Goal: Information Seeking & Learning: Learn about a topic

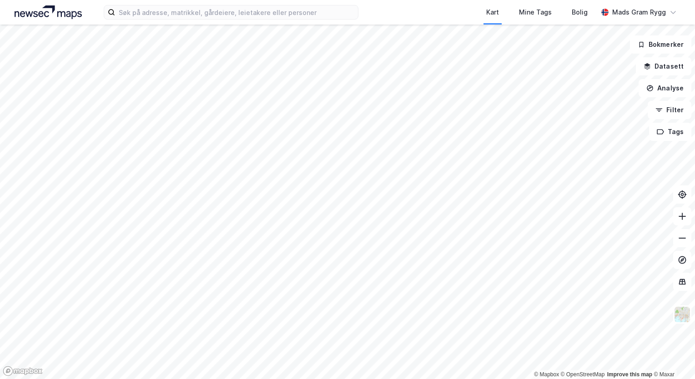
click at [226, 373] on html "Kart Mine Tags Bolig Mads Gram [PERSON_NAME] © Mapbox © OpenStreetMap Improve t…" at bounding box center [347, 189] width 695 height 379
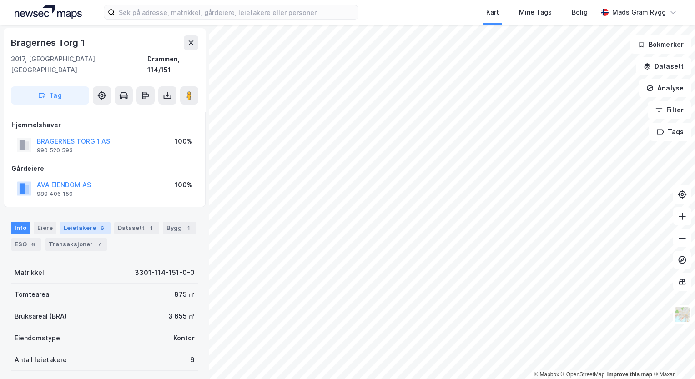
click at [75, 222] on div "Leietakere 6" at bounding box center [85, 228] width 50 height 13
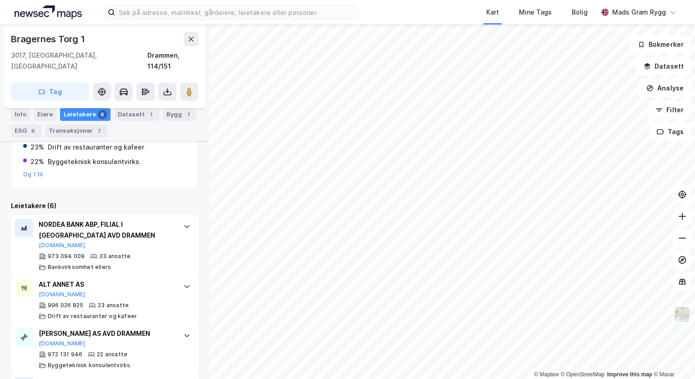
scroll to position [145, 0]
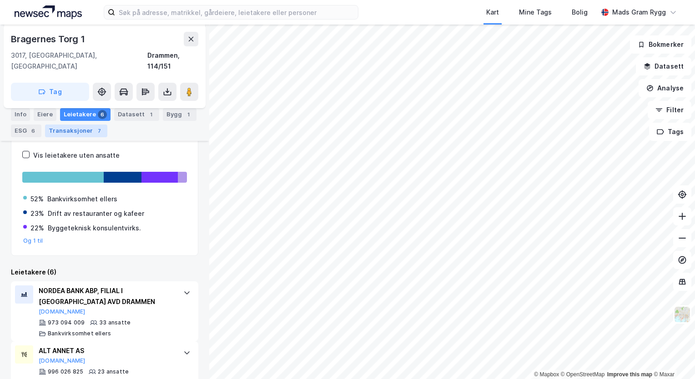
click at [70, 127] on div "Transaksjoner 7" at bounding box center [76, 131] width 62 height 13
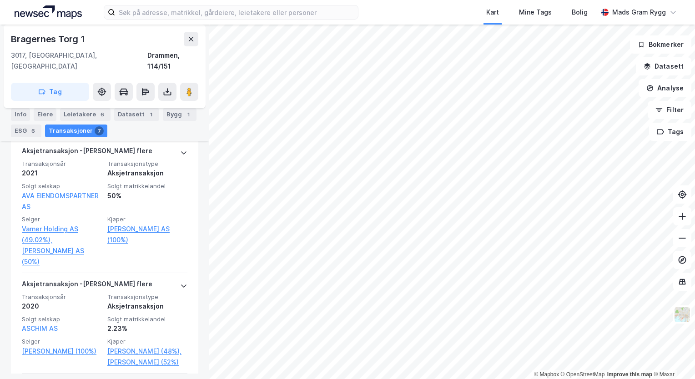
scroll to position [190, 0]
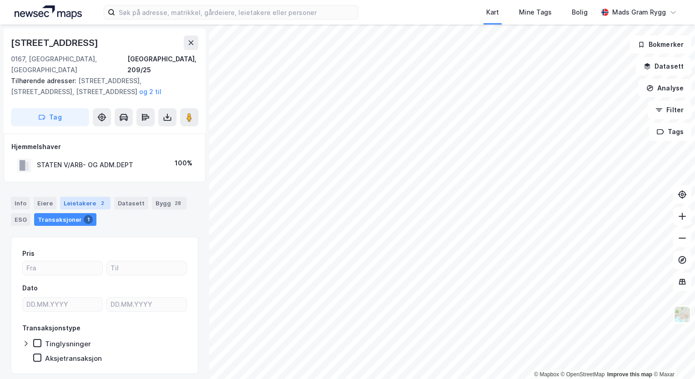
click at [78, 197] on div "Leietakere 2" at bounding box center [85, 203] width 50 height 13
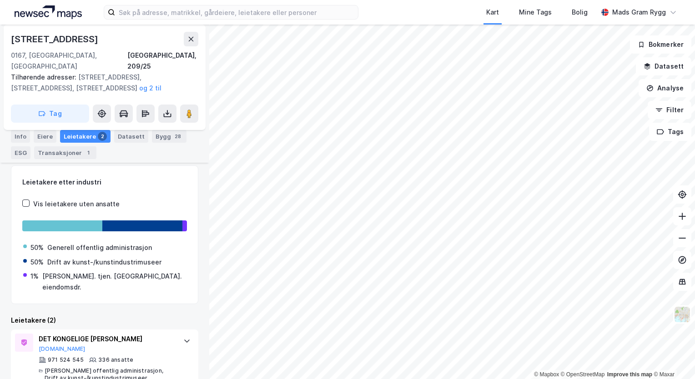
scroll to position [24, 0]
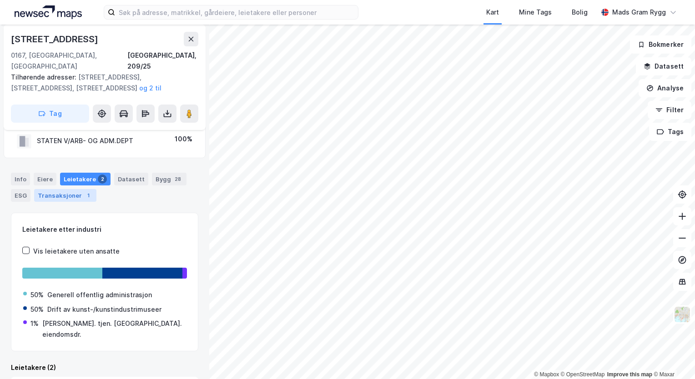
click at [58, 189] on div "Transaksjoner 1" at bounding box center [65, 195] width 62 height 13
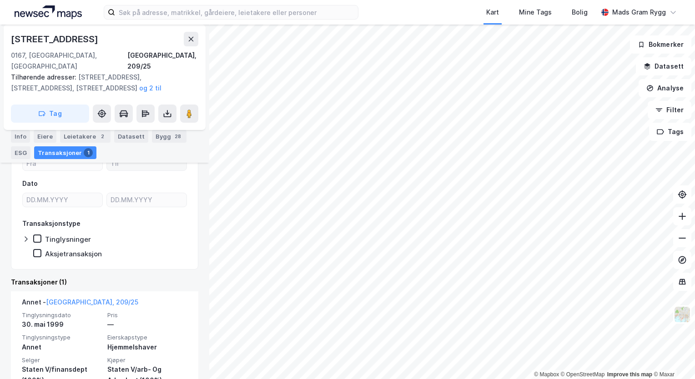
scroll to position [116, 0]
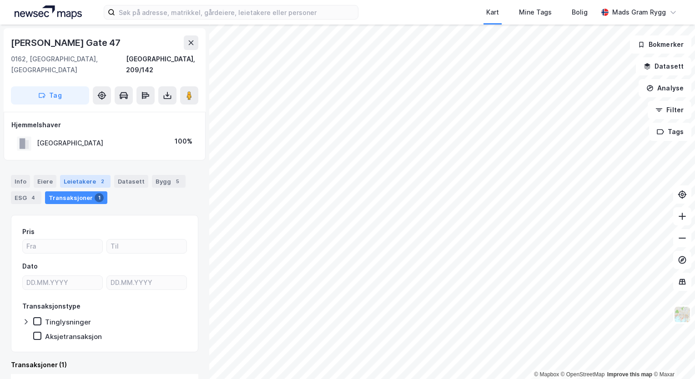
click at [84, 175] on div "Leietakere 2" at bounding box center [85, 181] width 50 height 13
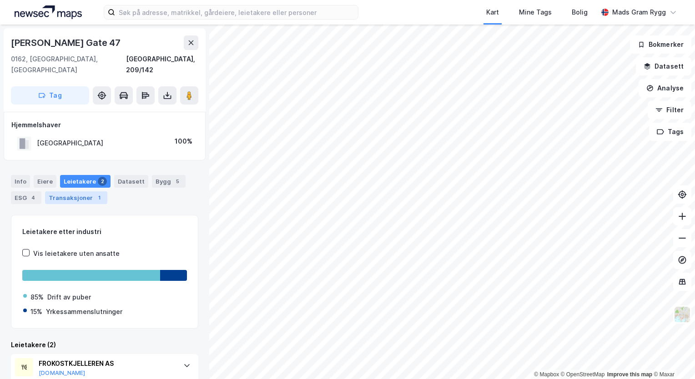
click at [85, 191] on div "Transaksjoner 1" at bounding box center [76, 197] width 62 height 13
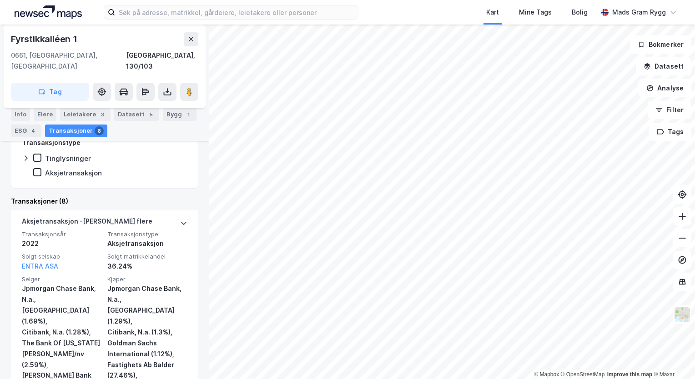
scroll to position [132, 0]
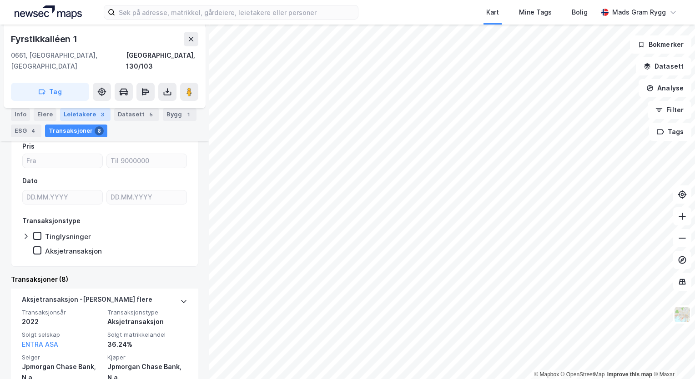
click at [80, 112] on div "Leietakere 3" at bounding box center [85, 114] width 50 height 13
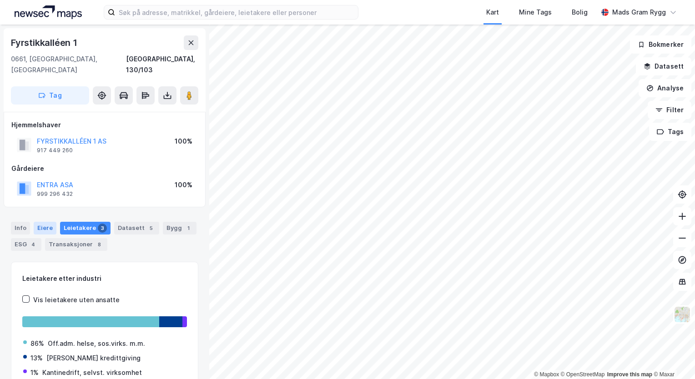
click at [41, 222] on div "Eiere" at bounding box center [45, 228] width 23 height 13
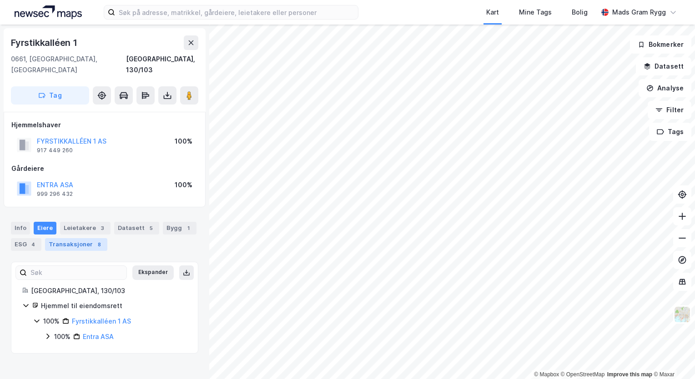
click at [67, 238] on div "Transaksjoner 8" at bounding box center [76, 244] width 62 height 13
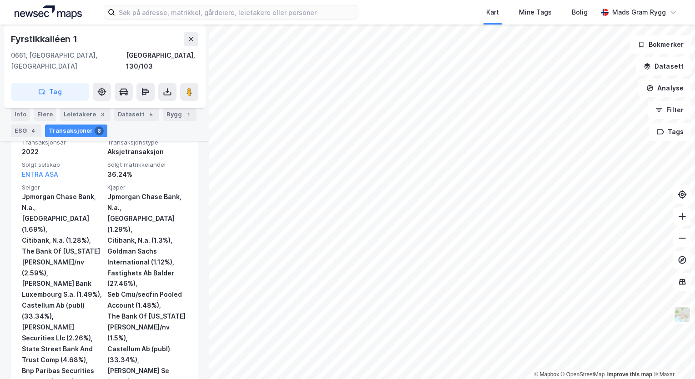
scroll to position [178, 0]
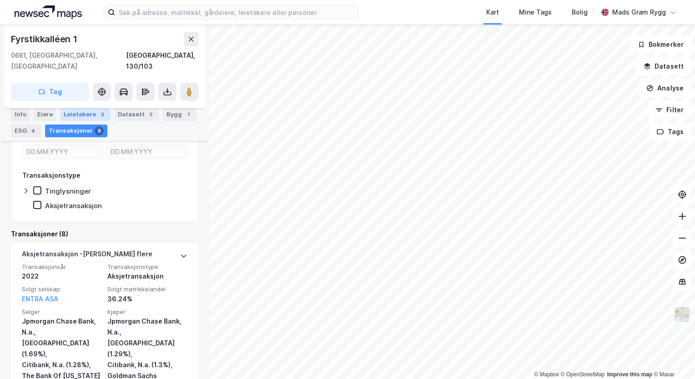
click at [81, 116] on div "Leietakere 3" at bounding box center [85, 114] width 50 height 13
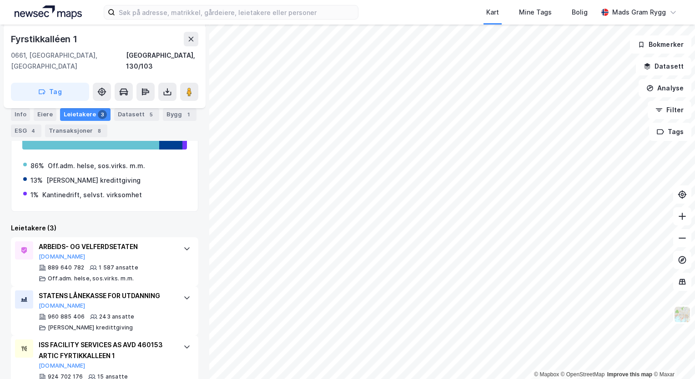
scroll to position [178, 0]
click at [87, 242] on div "ARBEIDS- OG VELFERDSETATEN" at bounding box center [107, 247] width 136 height 11
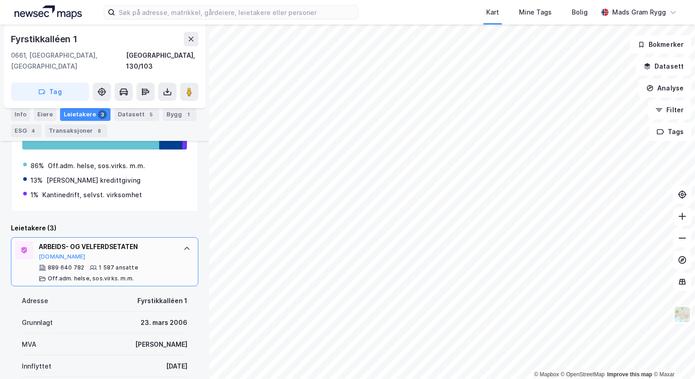
click at [83, 242] on div "ARBEIDS- OG VELFERDSETATEN" at bounding box center [107, 247] width 136 height 11
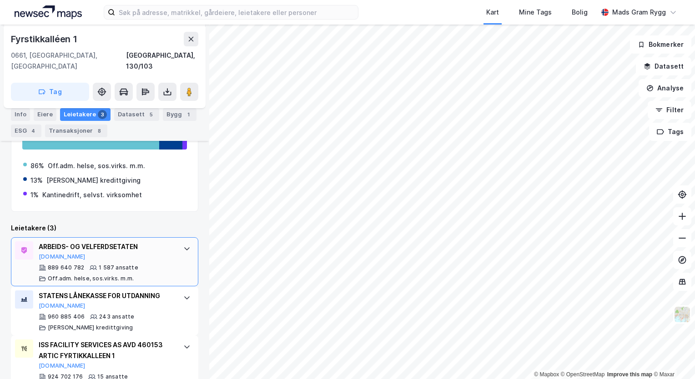
click at [83, 242] on div "ARBEIDS- OG VELFERDSETATEN" at bounding box center [107, 247] width 136 height 11
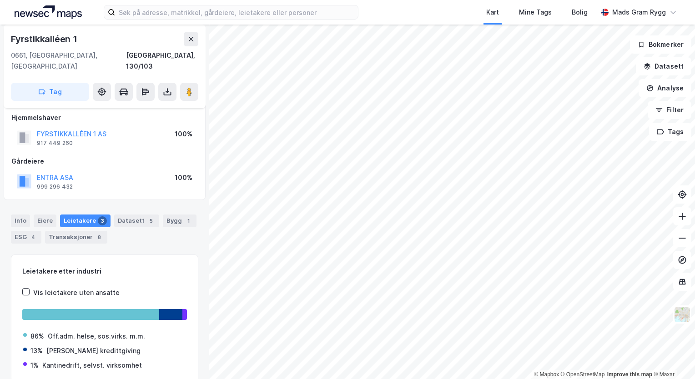
scroll to position [0, 0]
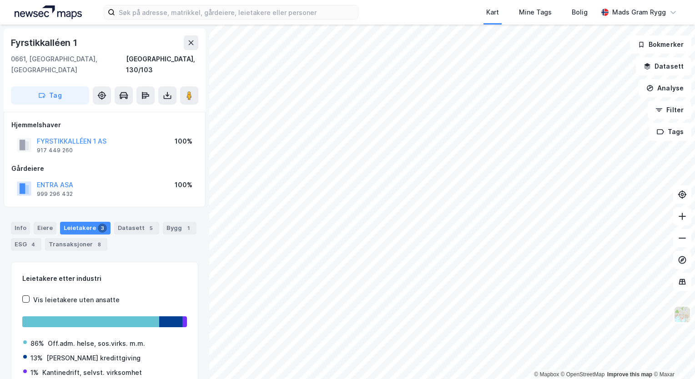
click at [75, 222] on div "Leietakere 3" at bounding box center [85, 228] width 50 height 13
click at [191, 40] on icon at bounding box center [190, 42] width 7 height 7
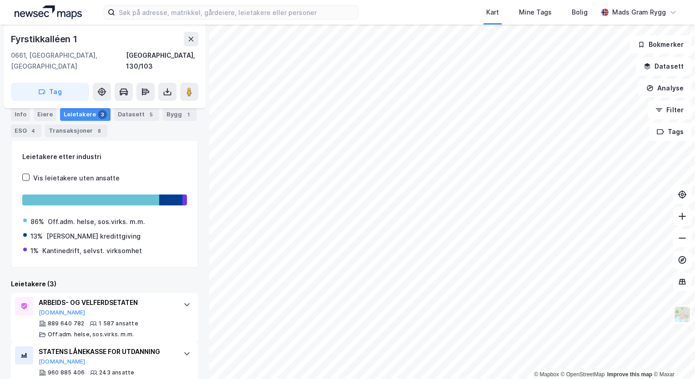
scroll to position [172, 0]
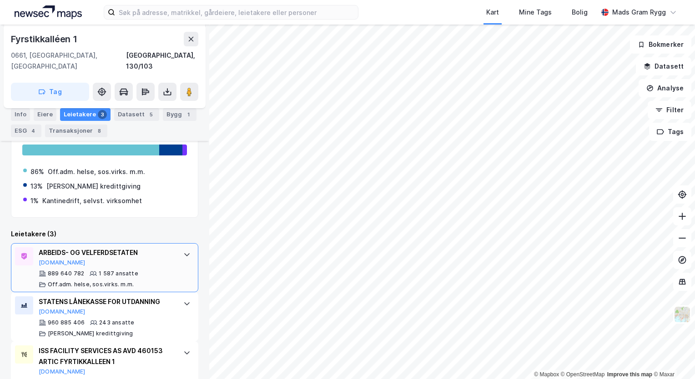
click at [183, 251] on icon at bounding box center [186, 254] width 7 height 7
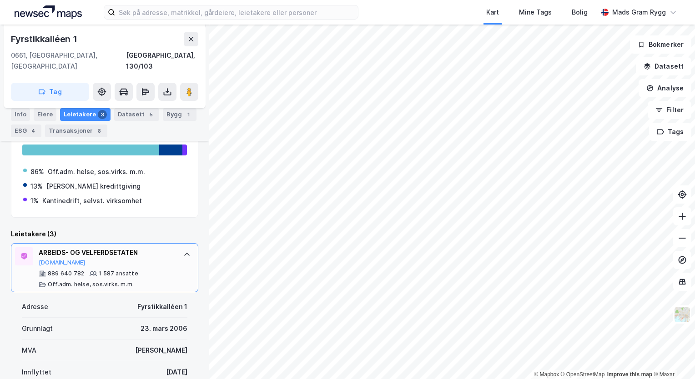
click at [115, 247] on div "ARBEIDS- OG VELFERDSETATEN" at bounding box center [107, 252] width 136 height 11
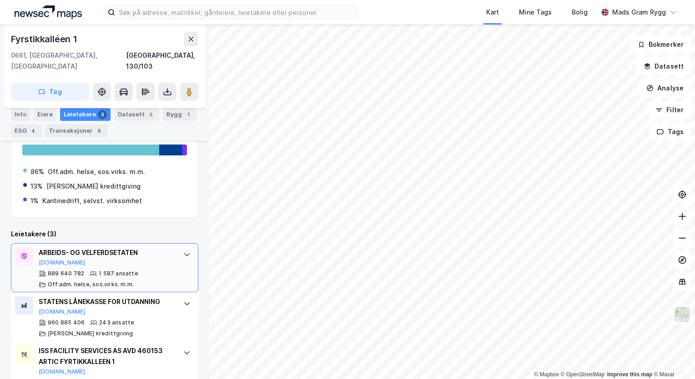
click at [22, 253] on icon at bounding box center [23, 256] width 5 height 7
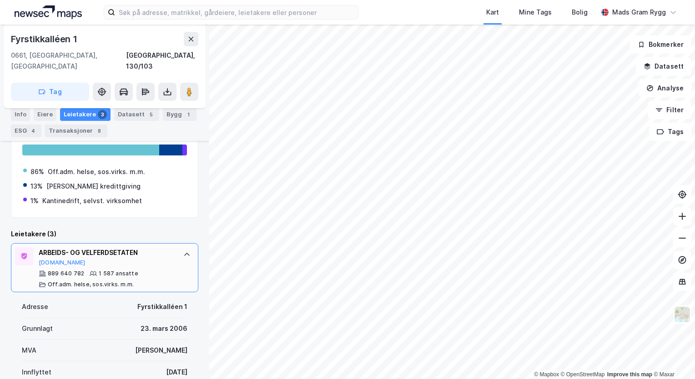
click at [22, 253] on icon at bounding box center [23, 256] width 5 height 7
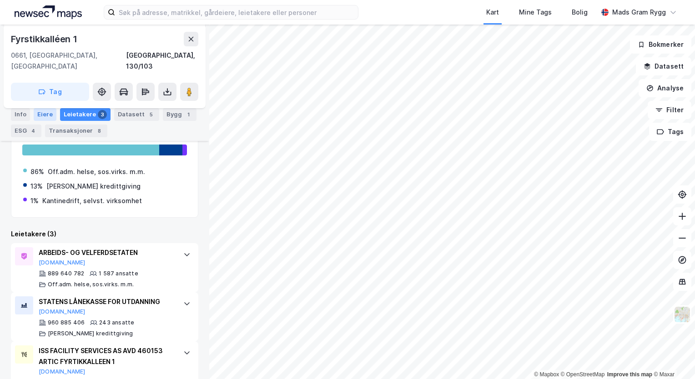
click at [44, 113] on div "Eiere" at bounding box center [45, 114] width 23 height 13
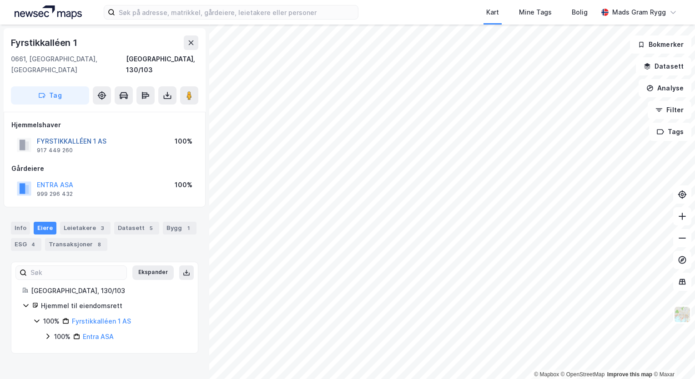
click at [0, 0] on button "FYRSTIKKALLÉEN 1 AS" at bounding box center [0, 0] width 0 height 0
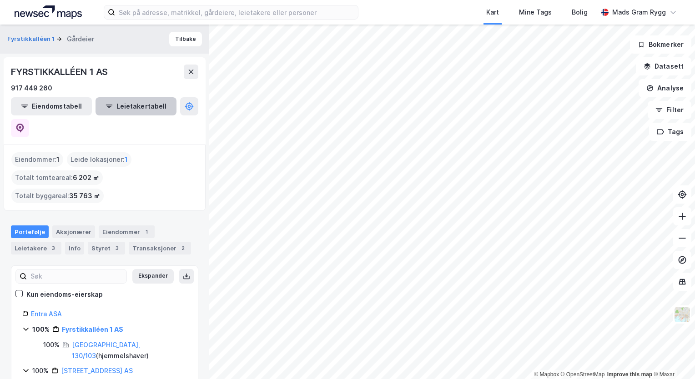
click at [114, 107] on button "Leietakertabell" at bounding box center [136, 106] width 81 height 18
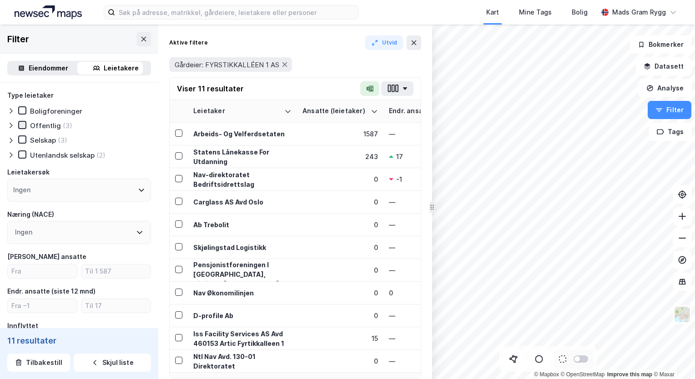
click at [23, 126] on icon at bounding box center [22, 125] width 6 height 6
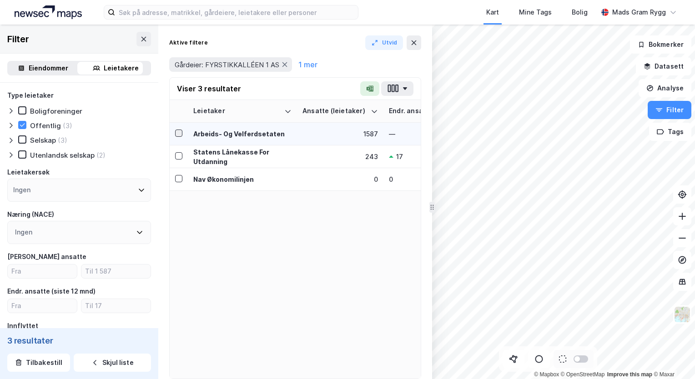
click at [179, 131] on icon at bounding box center [179, 133] width 6 height 6
click at [180, 180] on icon at bounding box center [179, 179] width 6 height 6
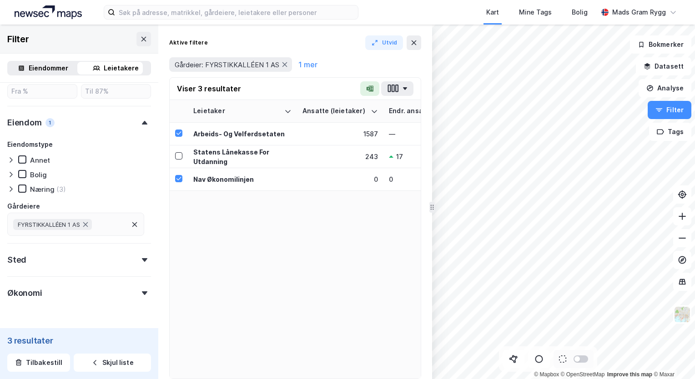
scroll to position [345, 0]
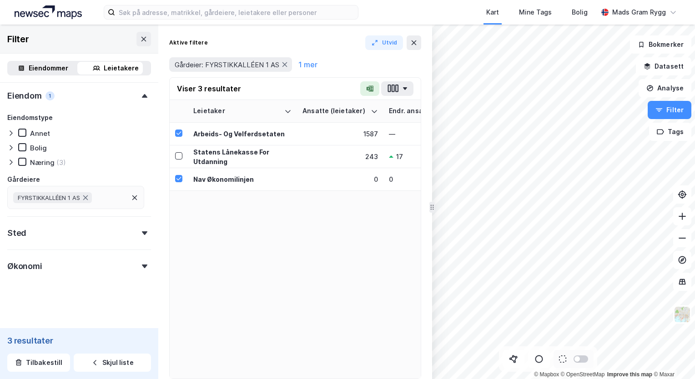
click at [133, 237] on div "Sted" at bounding box center [79, 230] width 144 height 26
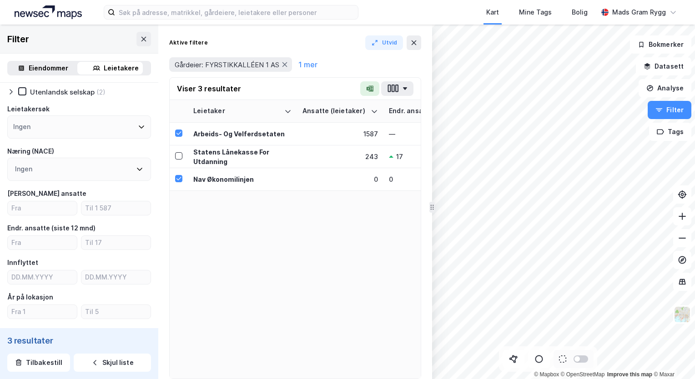
scroll to position [0, 0]
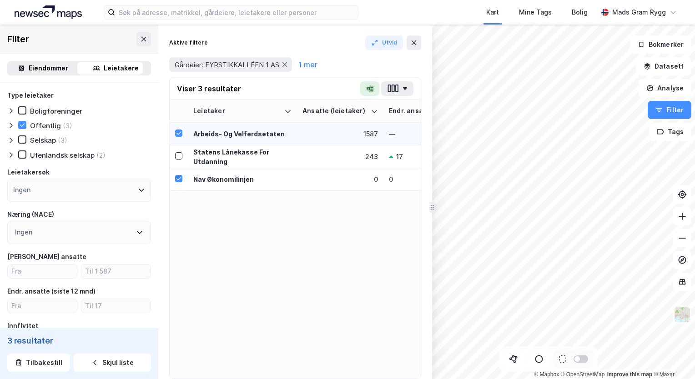
click at [221, 132] on div "Arbeids- Og Velferdsetaten" at bounding box center [242, 134] width 98 height 10
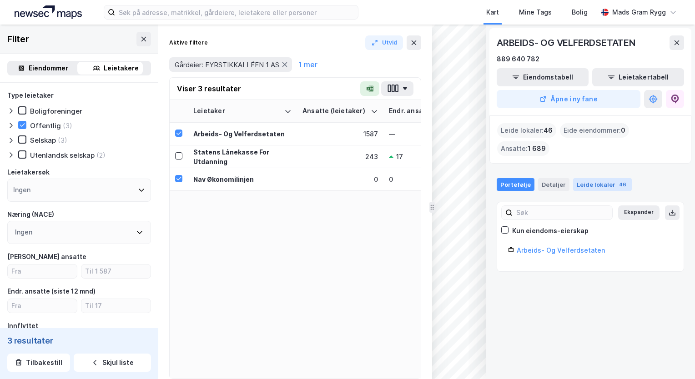
click at [602, 178] on div "Leide lokaler 46" at bounding box center [602, 184] width 59 height 13
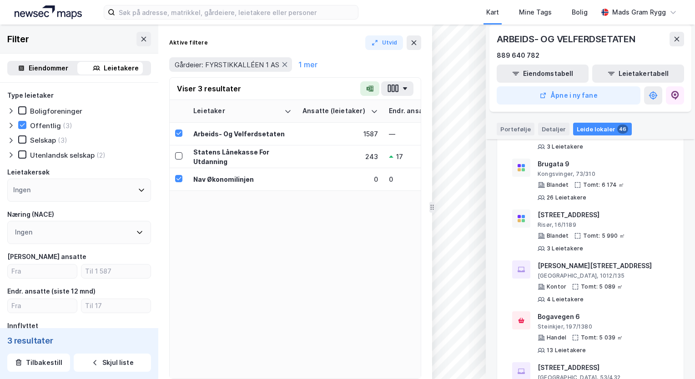
scroll to position [682, 0]
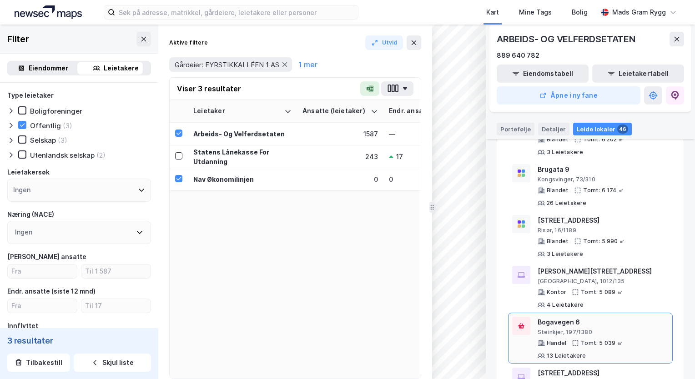
click at [619, 317] on div "Bogavegen 6 Steinkjer, 197/1380 Handel Tomt: 5 039 ㎡ 13 Leietakere" at bounding box center [603, 338] width 131 height 43
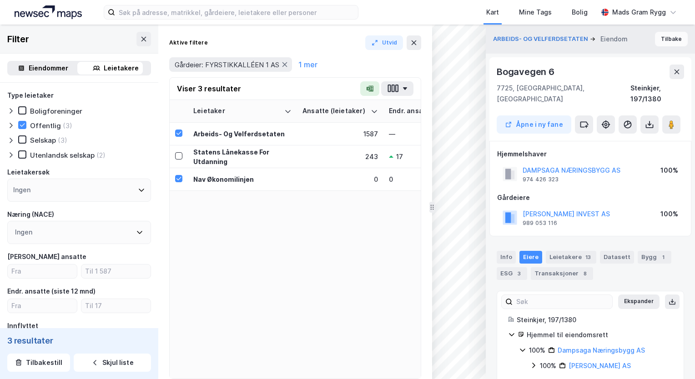
click at [641, 39] on button "Tilbake" at bounding box center [671, 39] width 33 height 15
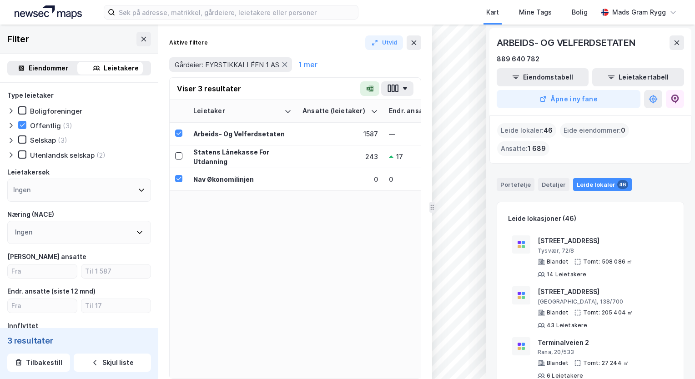
click at [641, 44] on icon at bounding box center [676, 42] width 7 height 7
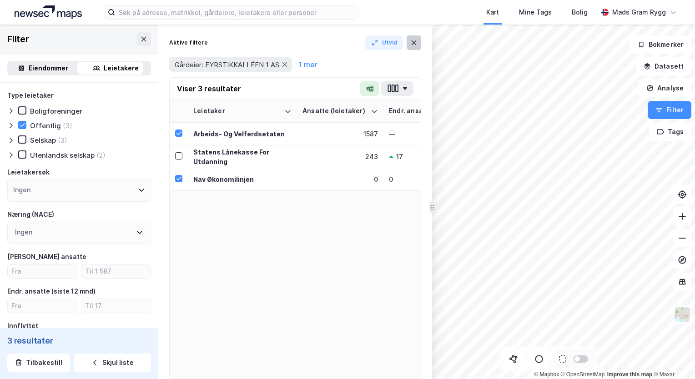
click at [415, 43] on icon at bounding box center [414, 42] width 5 height 5
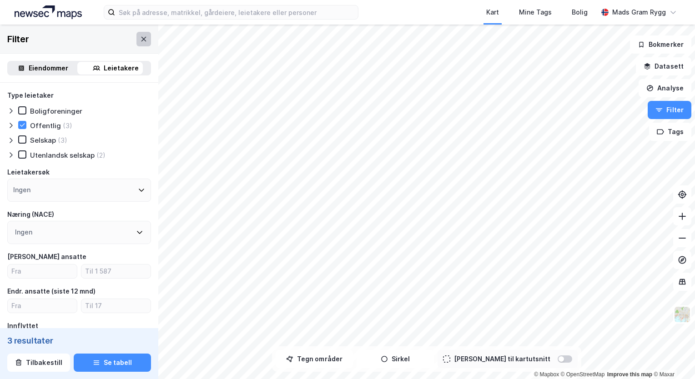
click at [141, 38] on icon at bounding box center [143, 38] width 5 height 5
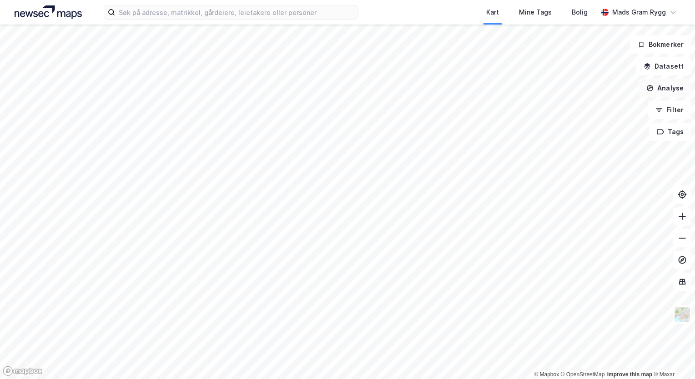
click at [641, 86] on button "Analyse" at bounding box center [665, 88] width 53 height 18
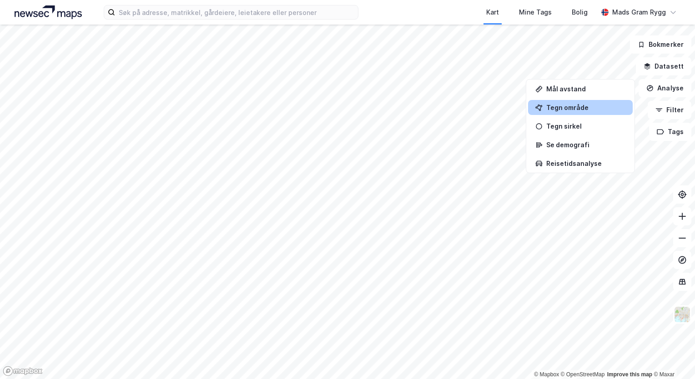
click at [562, 106] on div "Tegn område" at bounding box center [585, 108] width 79 height 8
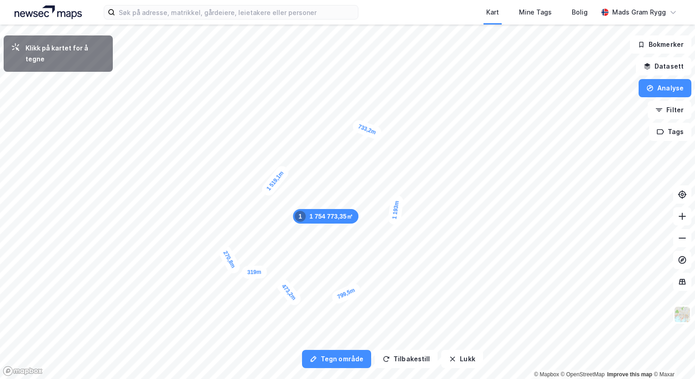
click at [222, 247] on div "270,8m" at bounding box center [229, 260] width 25 height 32
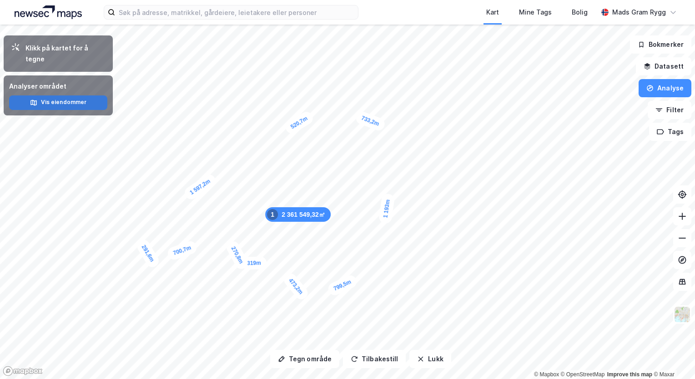
click at [54, 96] on button "Vis eiendommer" at bounding box center [58, 103] width 98 height 15
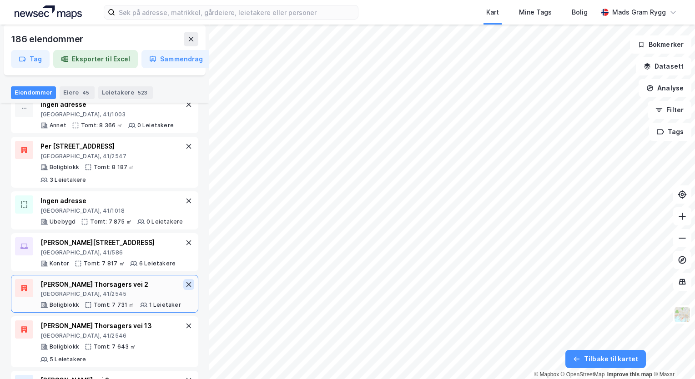
scroll to position [2684, 0]
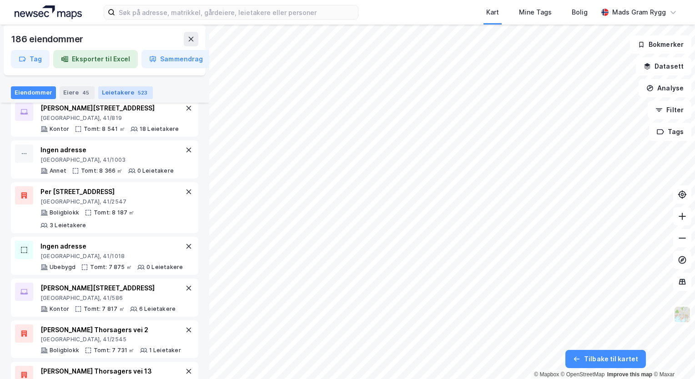
click at [121, 94] on div "Leietakere 523" at bounding box center [125, 92] width 55 height 13
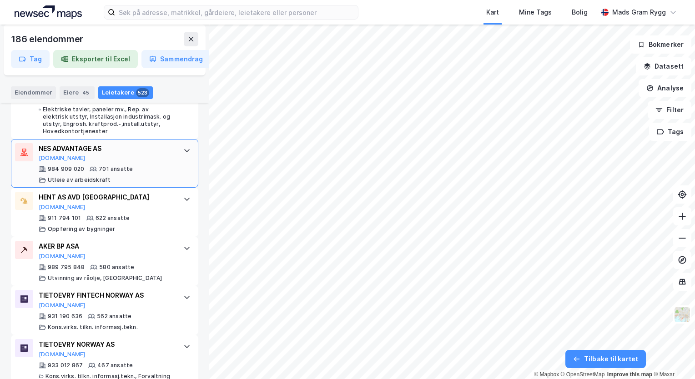
scroll to position [455, 0]
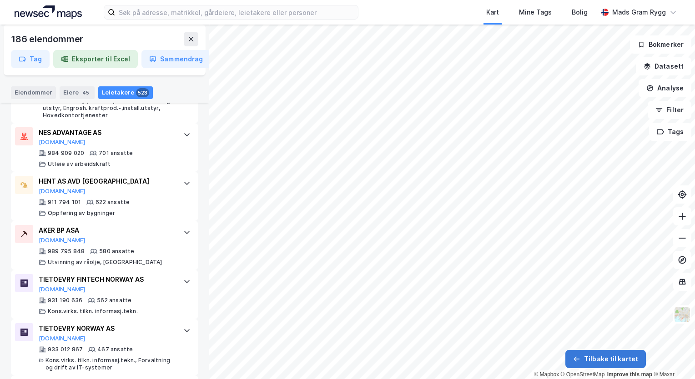
click at [595, 359] on button "Tilbake til kartet" at bounding box center [605, 359] width 81 height 18
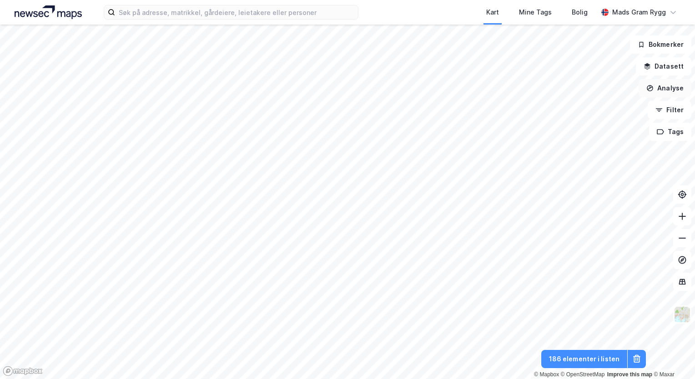
click at [641, 88] on button "Analyse" at bounding box center [665, 88] width 53 height 18
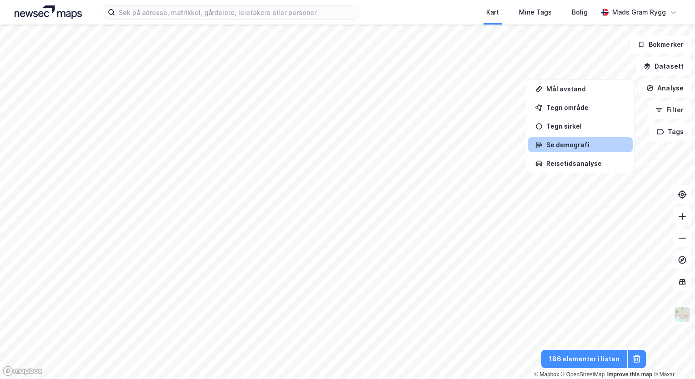
click at [564, 144] on div "Se demografi" at bounding box center [585, 145] width 79 height 8
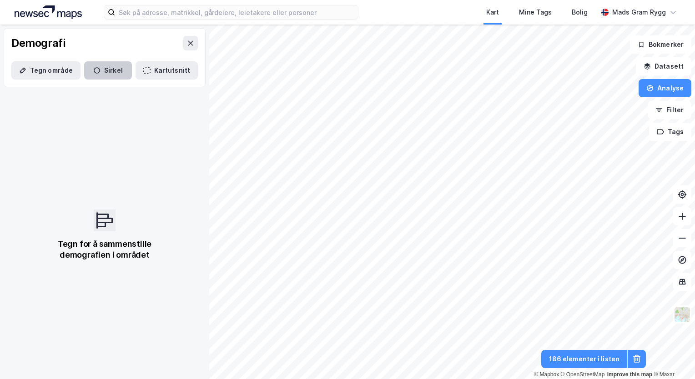
click at [105, 71] on button "Sirkel" at bounding box center [108, 70] width 48 height 18
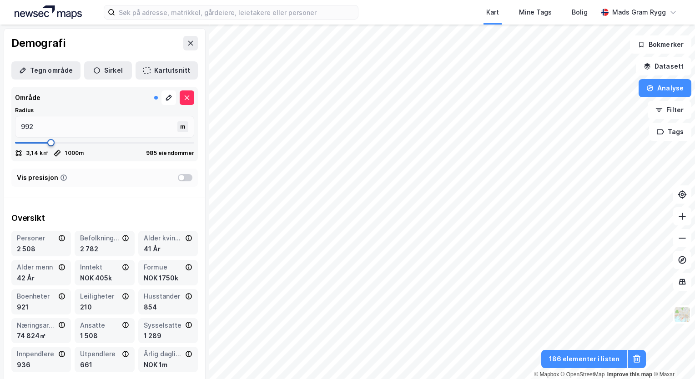
type input "1823"
type input "1862"
type input "1889"
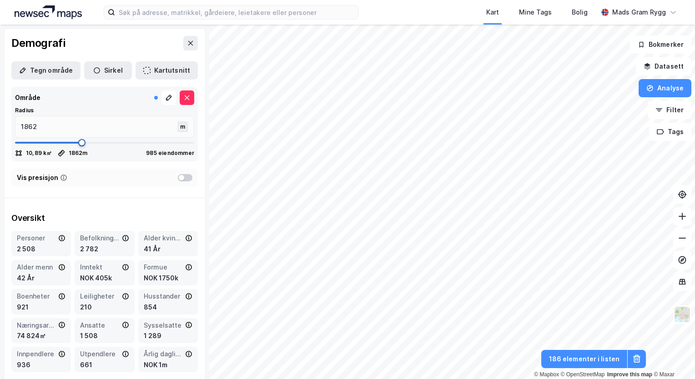
type input "1889"
type input "1902"
type input "1942"
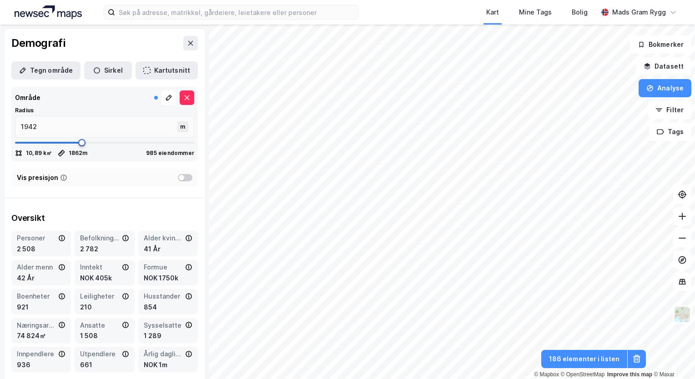
type input "1968"
type input "1994"
type input "2007"
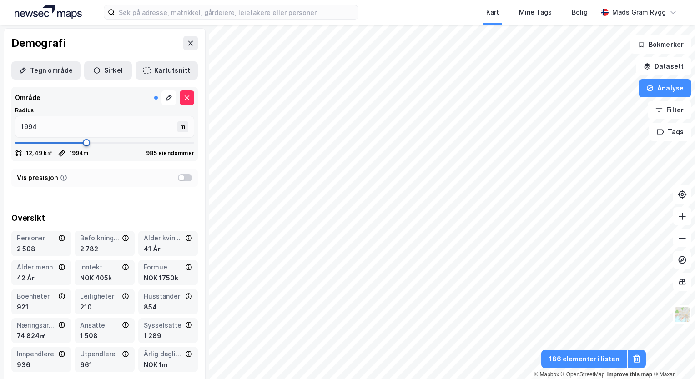
type input "2007"
type input "2021"
type input "2047"
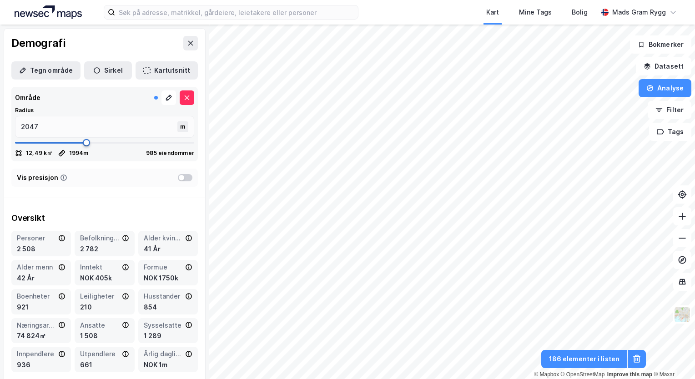
type input "2073"
type input "2100"
type input "2139"
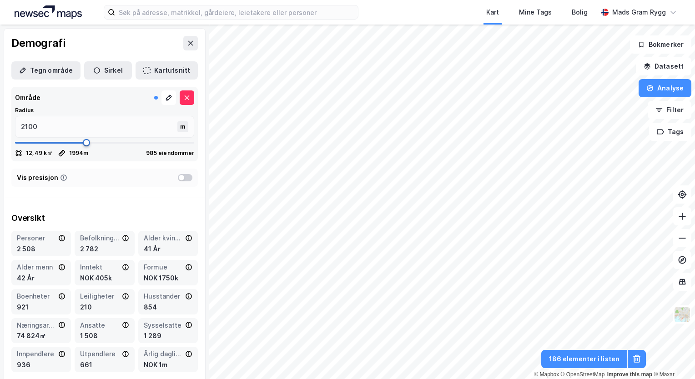
type input "2139"
type input "2205"
type input "2258"
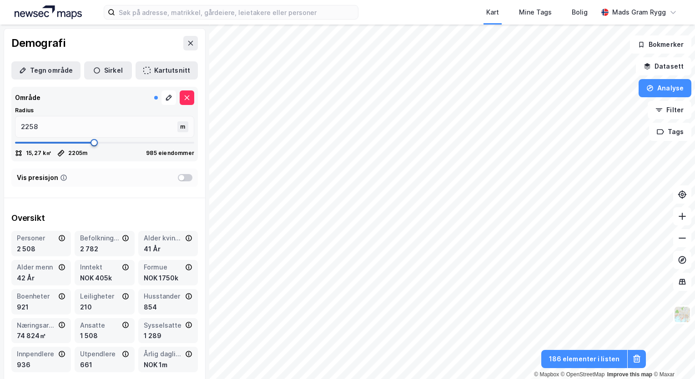
type input "2284"
type input "2363"
type input "2482"
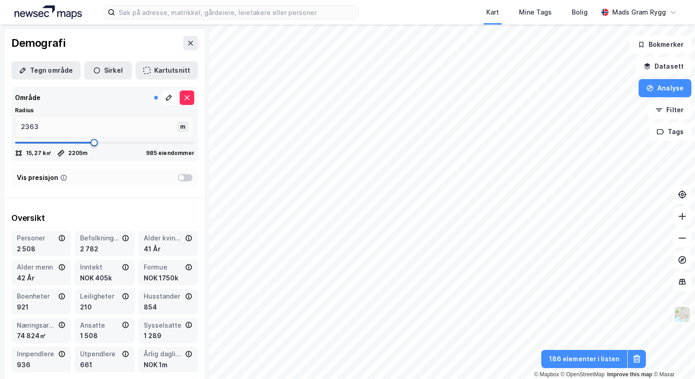
type input "2482"
type input "2574"
type input "2640"
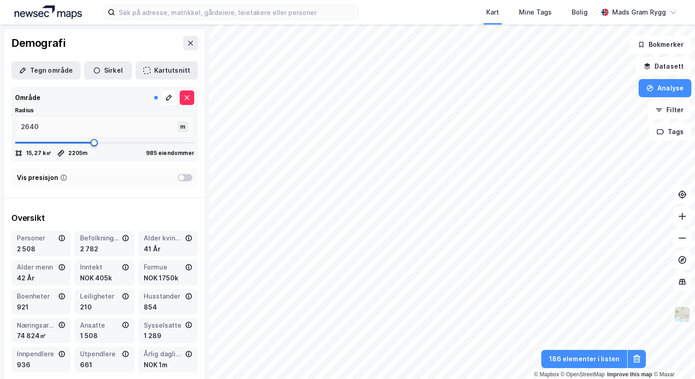
type input "2706"
type input "2746"
type input "2785"
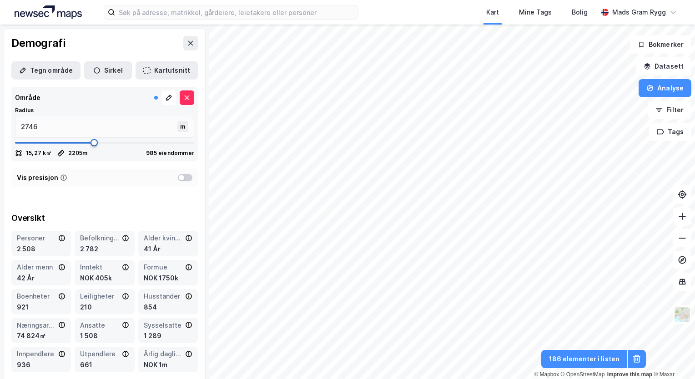
type input "2785"
type input "2812"
type input "2838"
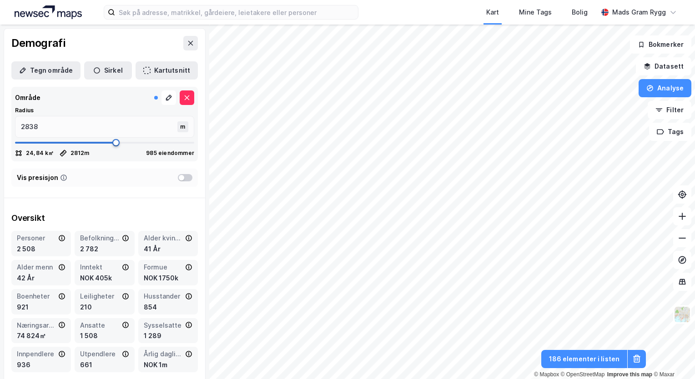
type input "2851"
type input "2864"
type input "2878"
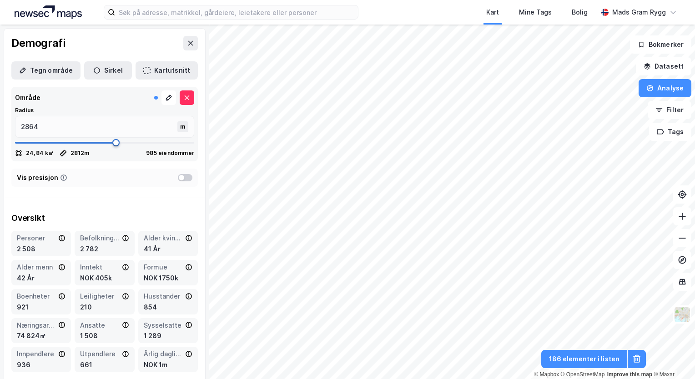
type input "2878"
type input "2891"
type input "2930"
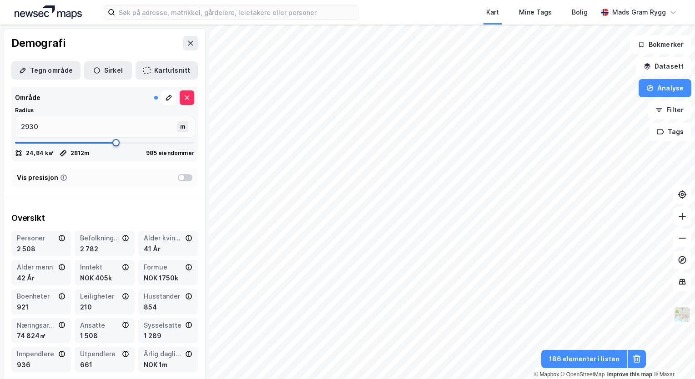
type input "2957"
type input "3009"
type input "3036"
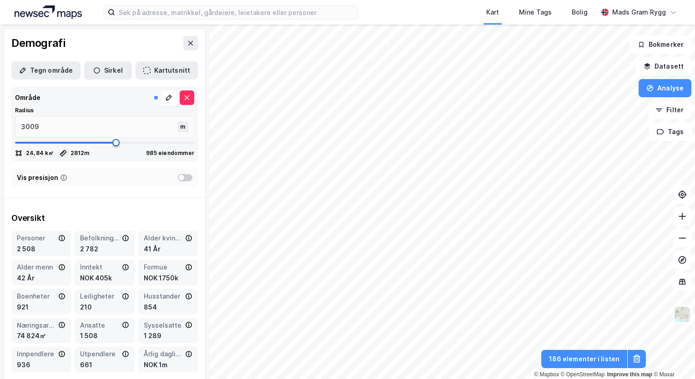
type input "3036"
type input "3049"
type input "3062"
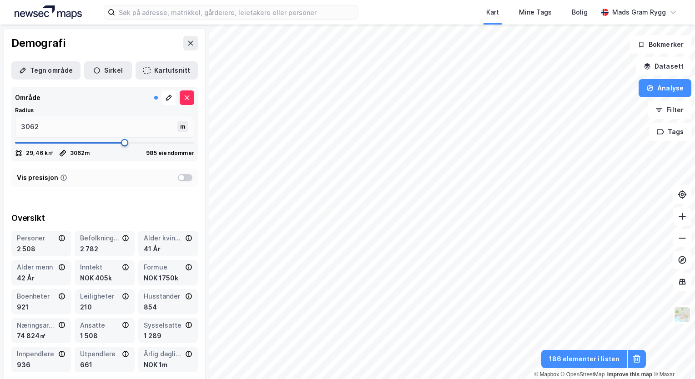
drag, startPoint x: 49, startPoint y: 145, endPoint x: 121, endPoint y: 146, distance: 71.4
click at [121, 146] on span at bounding box center [124, 142] width 7 height 7
click at [187, 45] on icon at bounding box center [190, 43] width 7 height 7
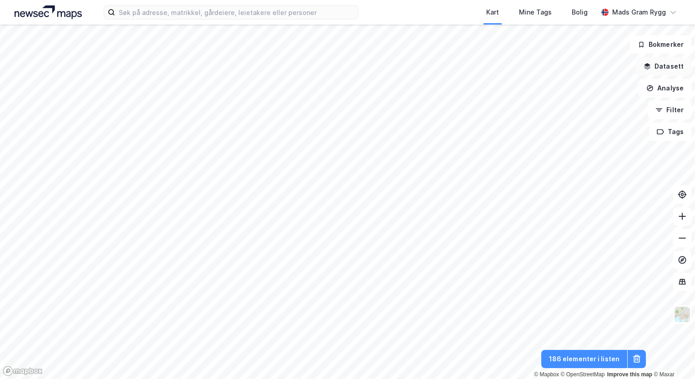
click at [641, 73] on button "Datasett" at bounding box center [663, 66] width 55 height 18
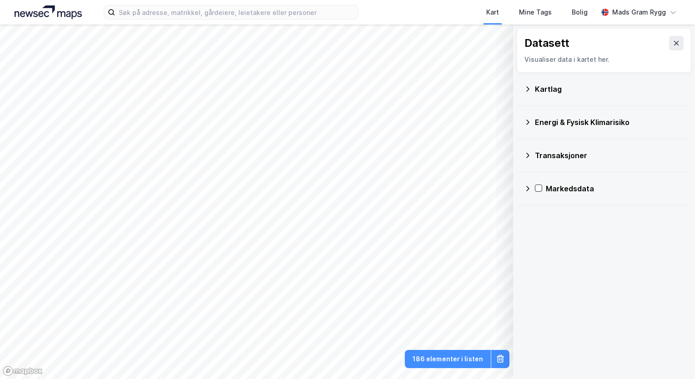
click at [641, 43] on icon at bounding box center [676, 43] width 7 height 7
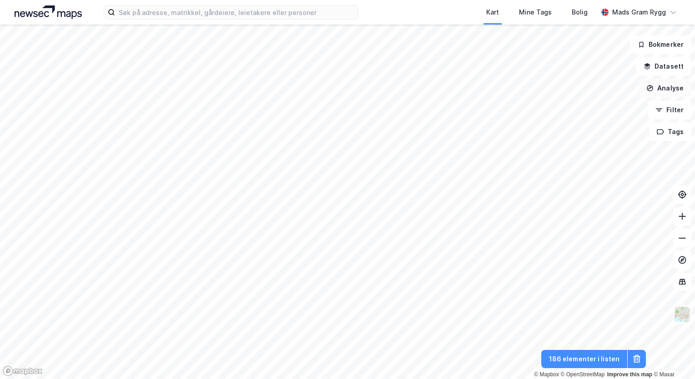
click at [641, 91] on button "Analyse" at bounding box center [665, 88] width 53 height 18
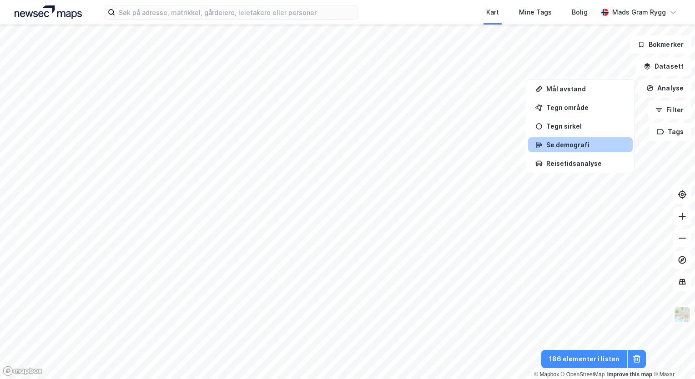
click at [583, 145] on div "Se demografi" at bounding box center [585, 145] width 79 height 8
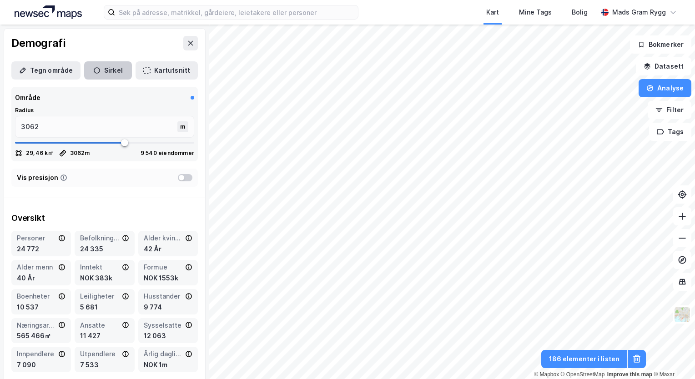
click at [110, 73] on button "Sirkel" at bounding box center [108, 70] width 48 height 18
click at [183, 101] on icon at bounding box center [186, 97] width 7 height 7
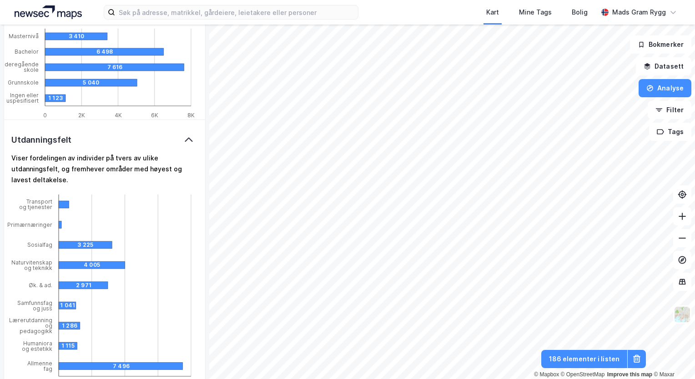
scroll to position [0, 0]
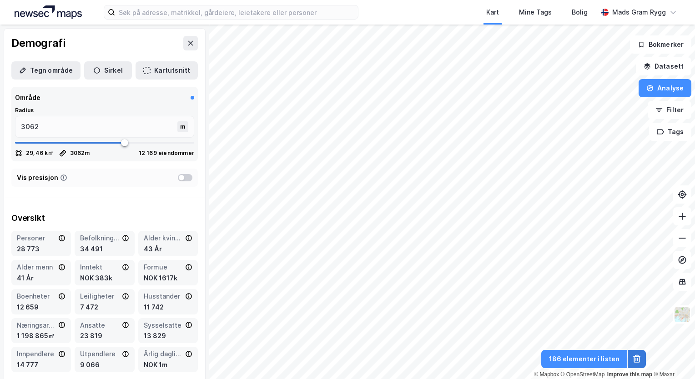
drag, startPoint x: 638, startPoint y: 367, endPoint x: 635, endPoint y: 363, distance: 4.9
click at [635, 363] on button at bounding box center [637, 359] width 18 height 18
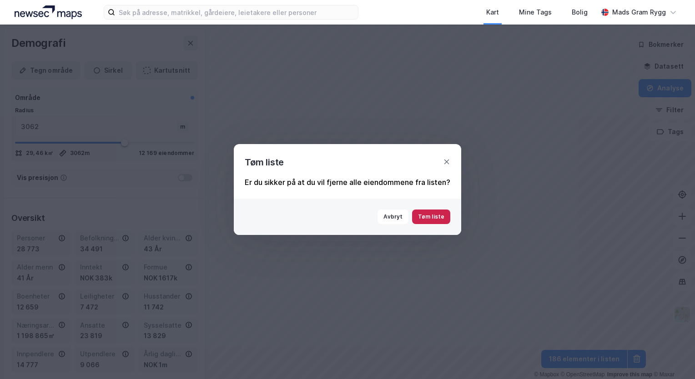
click at [433, 217] on button "Tøm liste" at bounding box center [431, 217] width 38 height 15
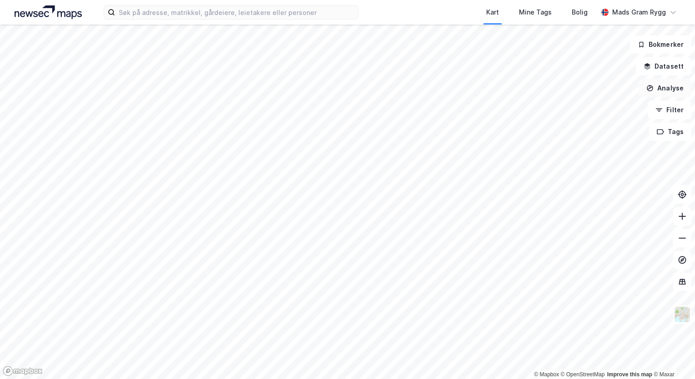
click at [641, 93] on button "Analyse" at bounding box center [665, 88] width 53 height 18
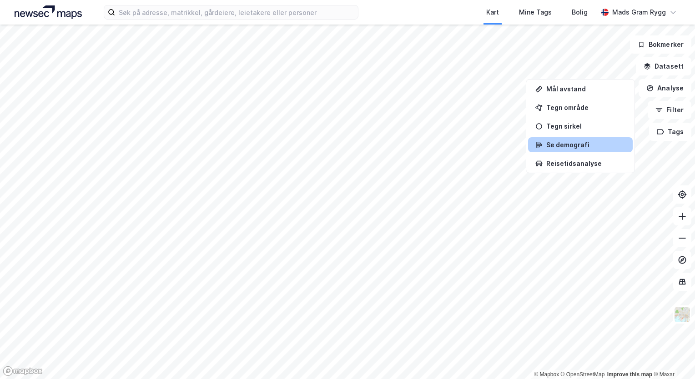
click at [577, 145] on div "Se demografi" at bounding box center [585, 145] width 79 height 8
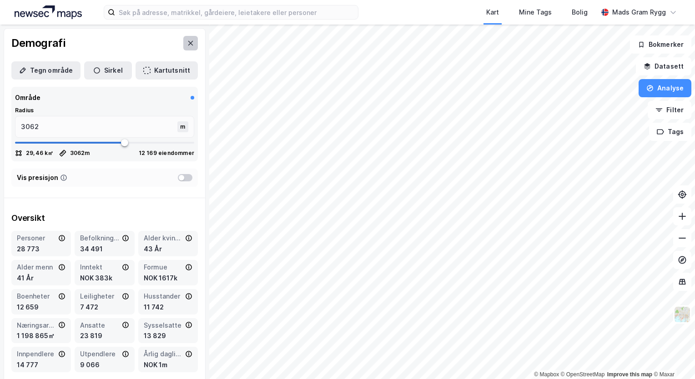
click at [187, 43] on icon at bounding box center [190, 43] width 7 height 7
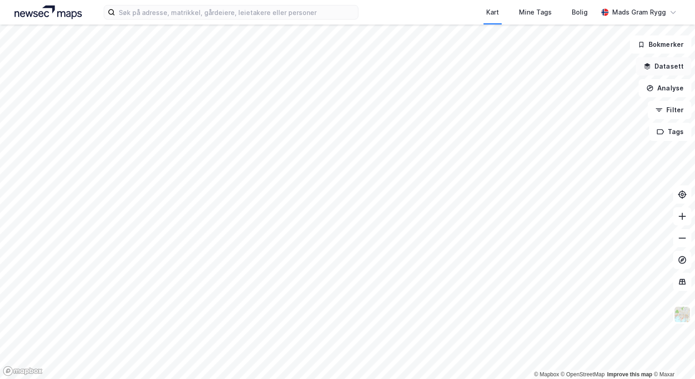
click at [641, 66] on button "Datasett" at bounding box center [663, 66] width 55 height 18
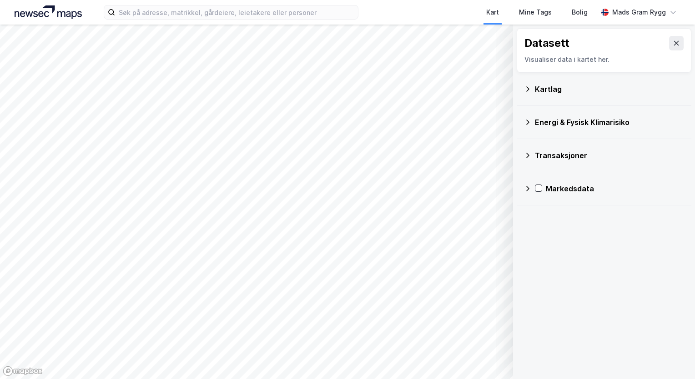
click at [528, 94] on div "Kartlag" at bounding box center [604, 89] width 160 height 22
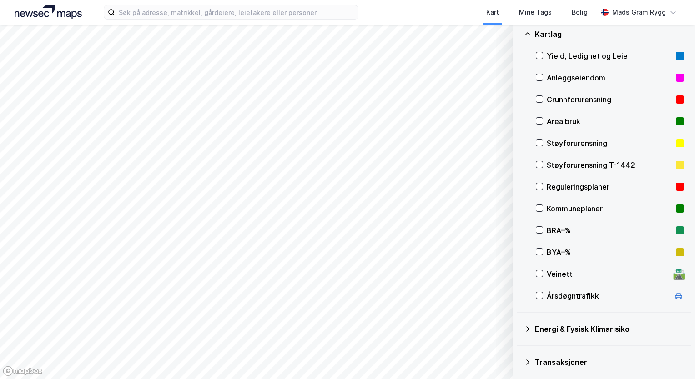
scroll to position [91, 0]
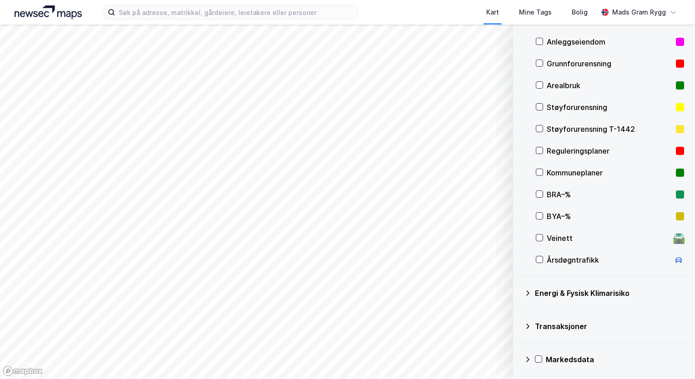
click at [528, 358] on icon at bounding box center [527, 359] width 7 height 7
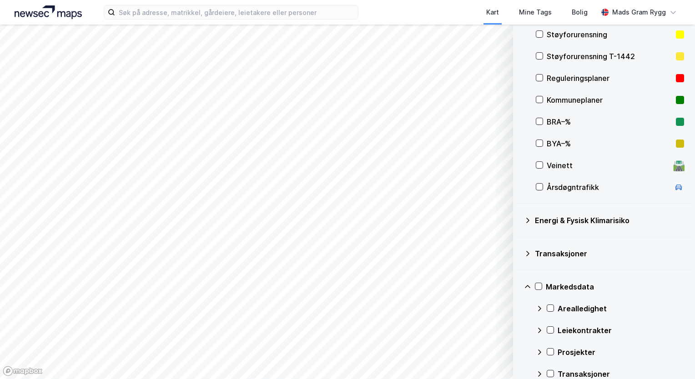
scroll to position [178, 0]
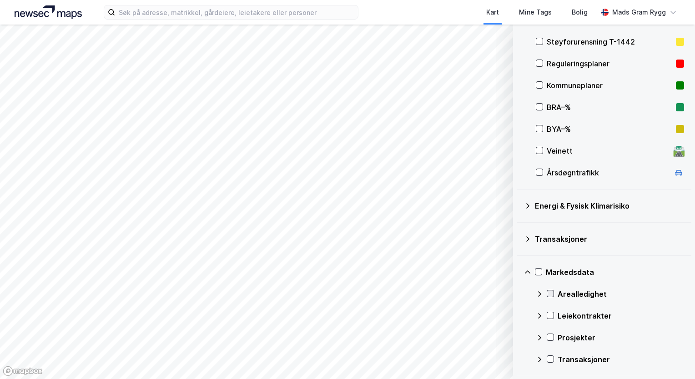
click at [551, 294] on icon at bounding box center [550, 293] width 5 height 3
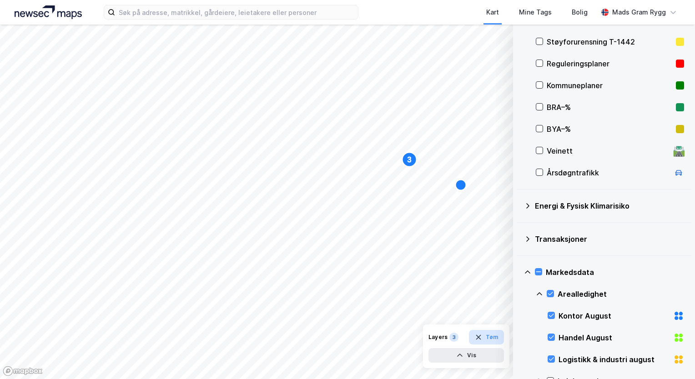
click at [482, 336] on icon "button" at bounding box center [478, 337] width 7 height 7
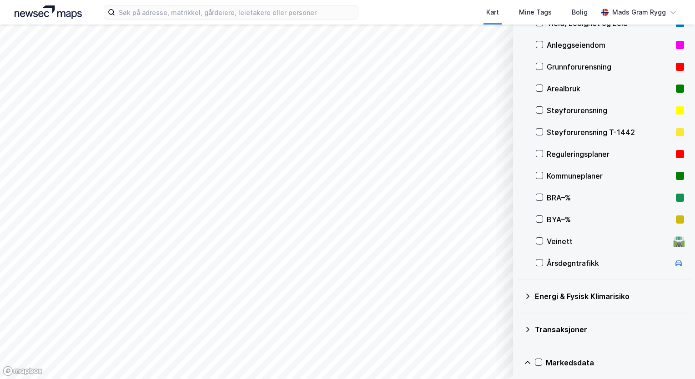
scroll to position [0, 0]
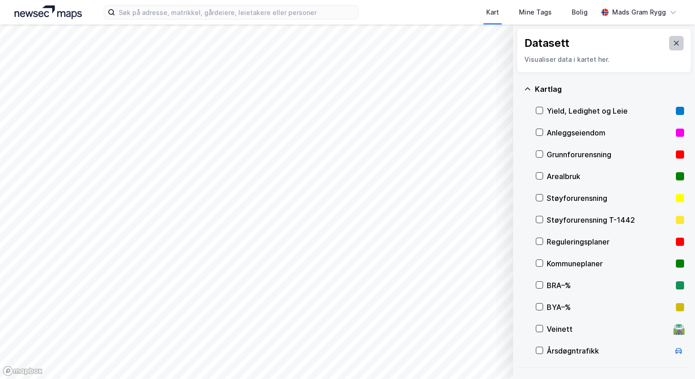
click at [641, 44] on icon at bounding box center [676, 43] width 7 height 7
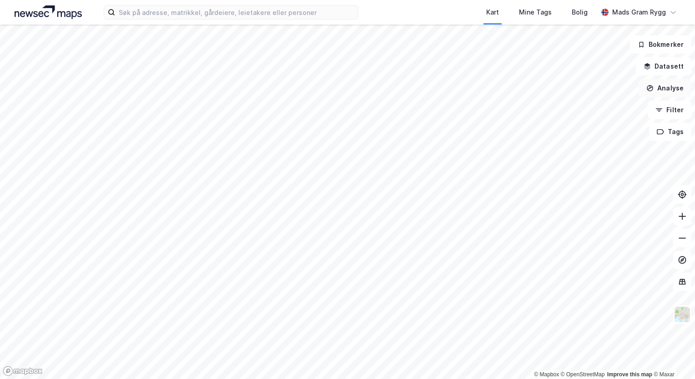
click at [641, 90] on button "Analyse" at bounding box center [665, 88] width 53 height 18
click at [641, 85] on button "Analyse" at bounding box center [665, 88] width 53 height 18
click at [641, 68] on button "Datasett" at bounding box center [663, 66] width 55 height 18
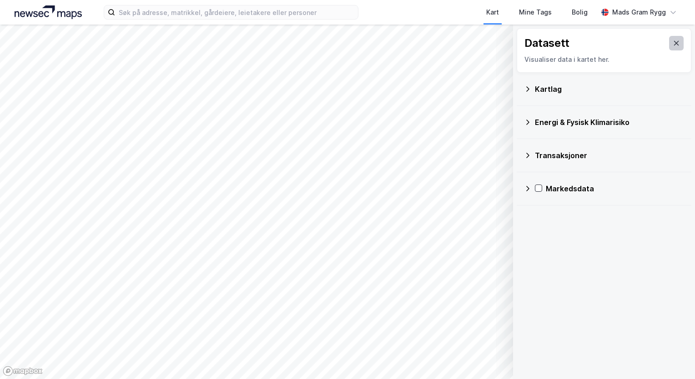
click at [641, 45] on icon at bounding box center [676, 43] width 7 height 7
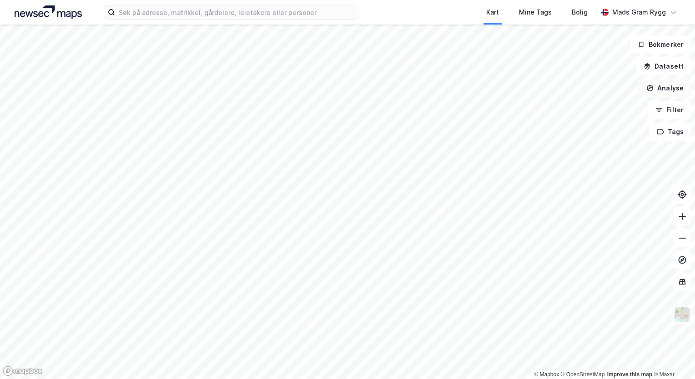
click at [641, 93] on button "Analyse" at bounding box center [665, 88] width 53 height 18
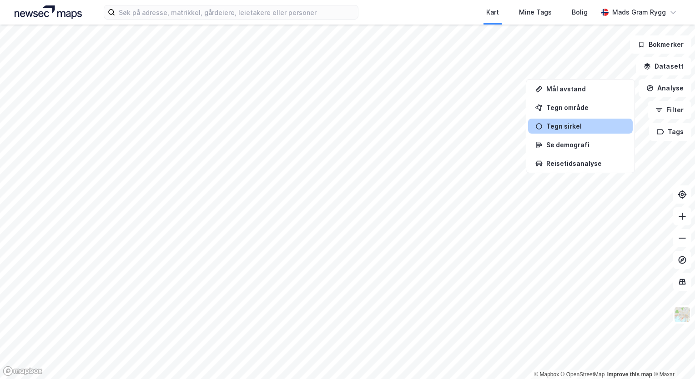
click at [562, 127] on div "Tegn sirkel" at bounding box center [585, 126] width 79 height 8
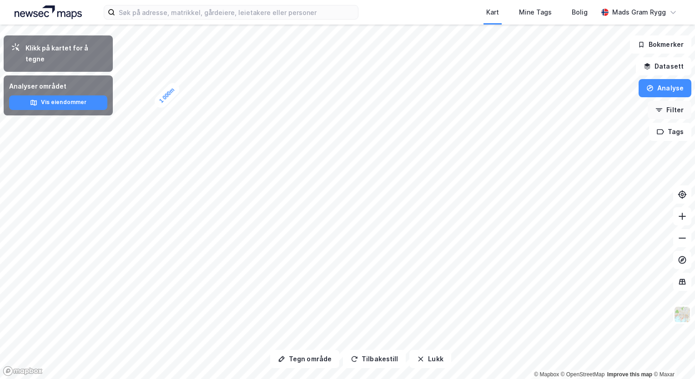
click at [641, 114] on button "Filter" at bounding box center [670, 110] width 44 height 18
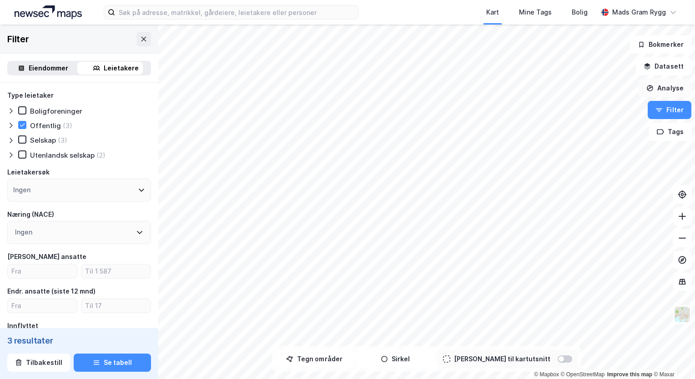
click at [641, 88] on button "Analyse" at bounding box center [665, 88] width 53 height 18
click at [641, 111] on button "Filter" at bounding box center [670, 110] width 44 height 18
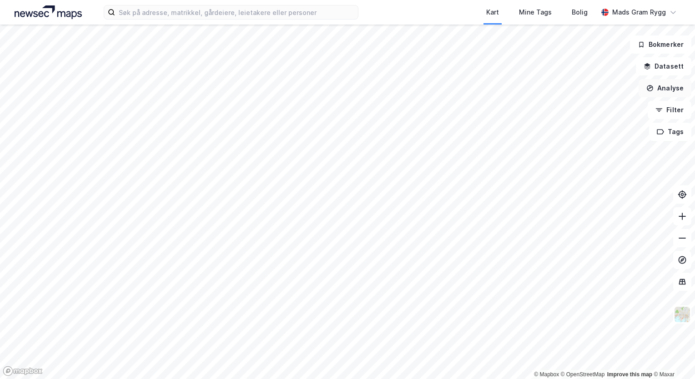
click at [641, 94] on button "Analyse" at bounding box center [665, 88] width 53 height 18
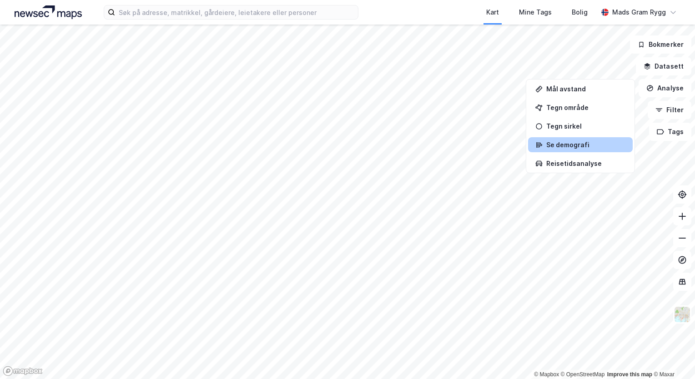
click at [564, 147] on div "Se demografi" at bounding box center [585, 145] width 79 height 8
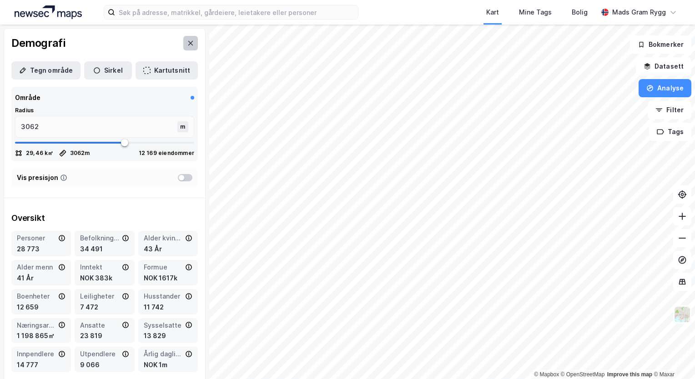
click at [187, 45] on button at bounding box center [190, 43] width 15 height 15
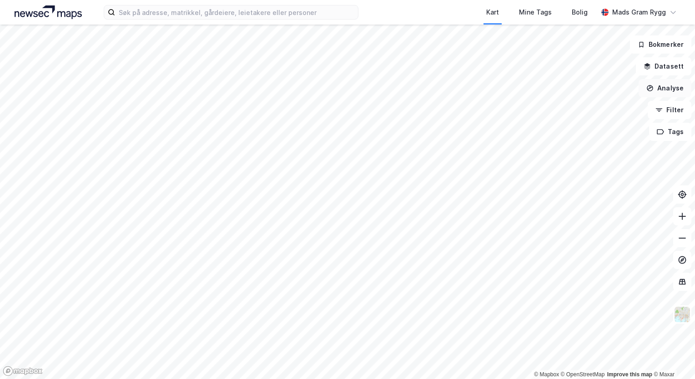
click at [641, 90] on button "Analyse" at bounding box center [665, 88] width 53 height 18
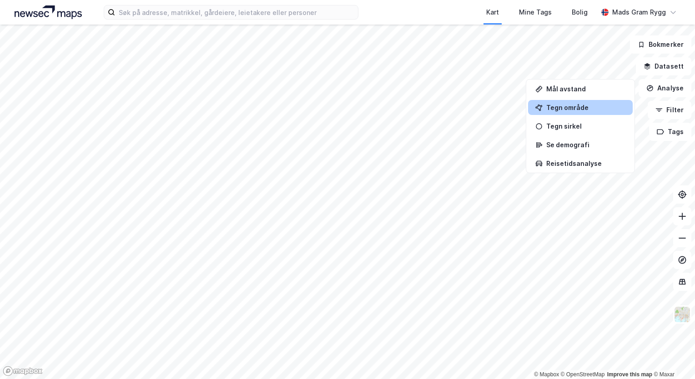
click at [562, 108] on div "Tegn område" at bounding box center [585, 108] width 79 height 8
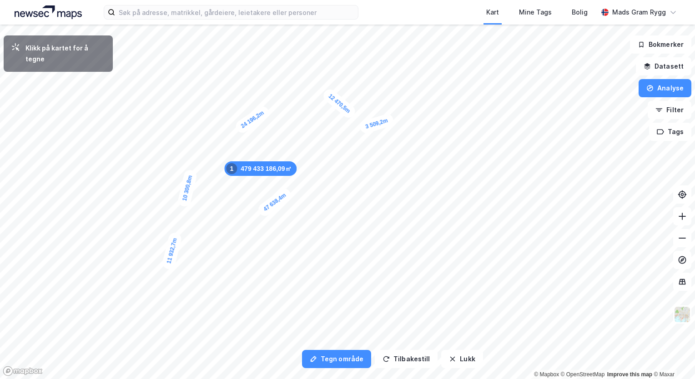
click at [387, 121] on div "3 509,2m" at bounding box center [376, 124] width 36 height 22
click at [368, 172] on div "3 328m" at bounding box center [374, 165] width 30 height 29
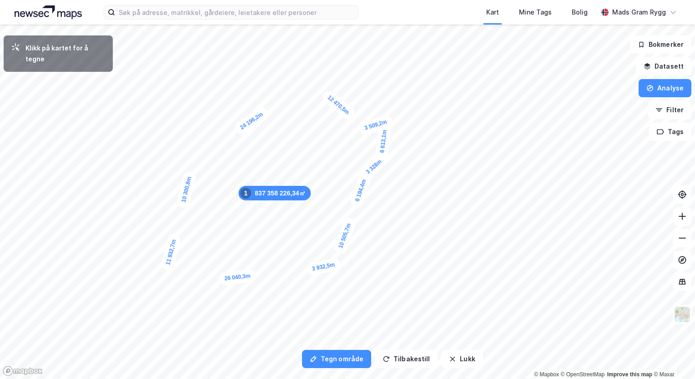
click at [312, 269] on div "3 932,5m" at bounding box center [324, 266] width 36 height 19
click at [315, 241] on div "4 966,8m" at bounding box center [313, 255] width 15 height 35
click at [317, 222] on div "3 242,5m" at bounding box center [315, 231] width 17 height 35
click at [153, 287] on div "1 658,4m" at bounding box center [158, 285] width 35 height 15
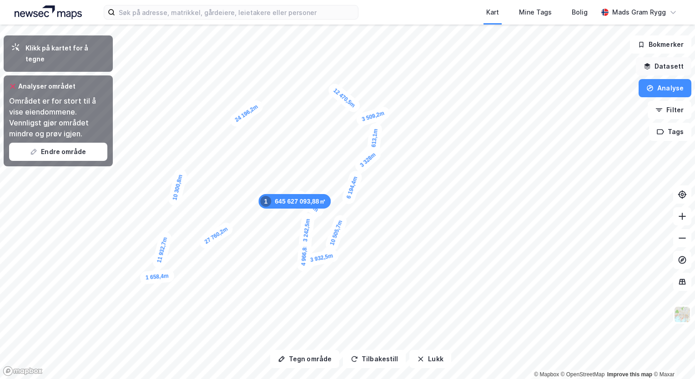
click at [641, 68] on button "Datasett" at bounding box center [663, 66] width 55 height 18
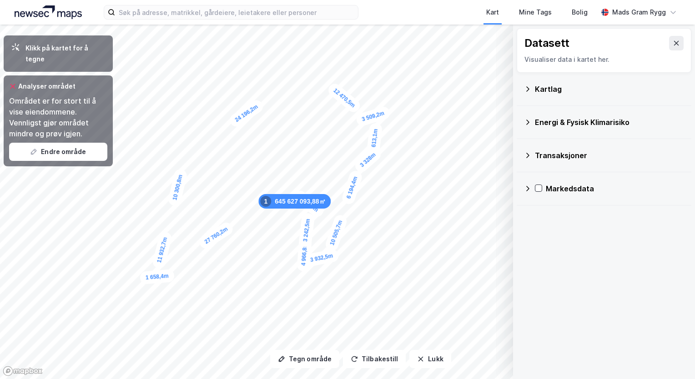
click at [542, 187] on div "Markedsdata" at bounding box center [604, 189] width 160 height 22
click at [549, 210] on icon at bounding box center [550, 210] width 6 height 6
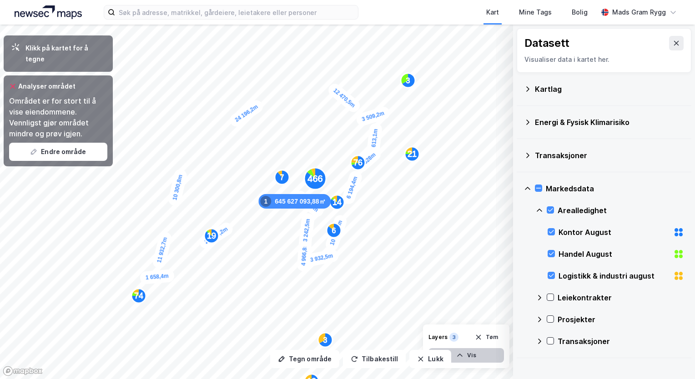
click at [468, 357] on button "Vis" at bounding box center [466, 355] width 76 height 15
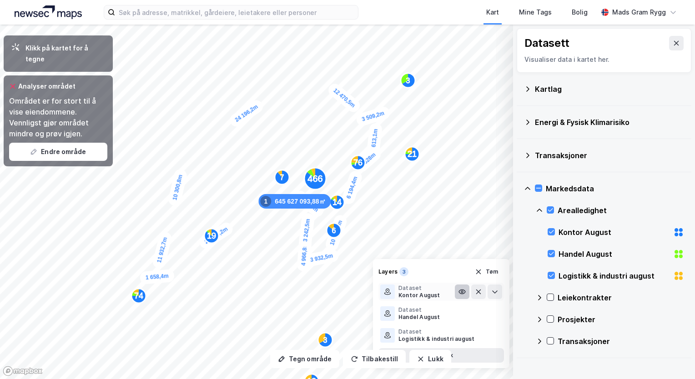
click at [461, 294] on icon at bounding box center [462, 292] width 6 height 4
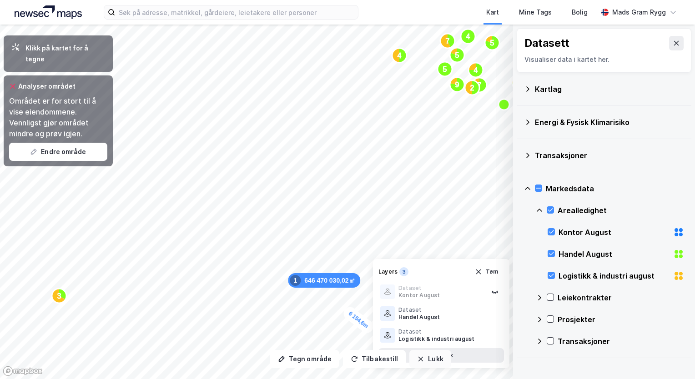
click at [421, 363] on button "Lukk" at bounding box center [429, 359] width 41 height 18
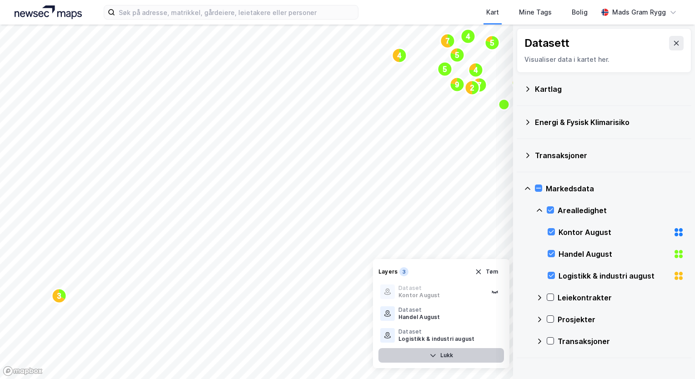
click at [433, 353] on button "Lukk" at bounding box center [441, 355] width 126 height 15
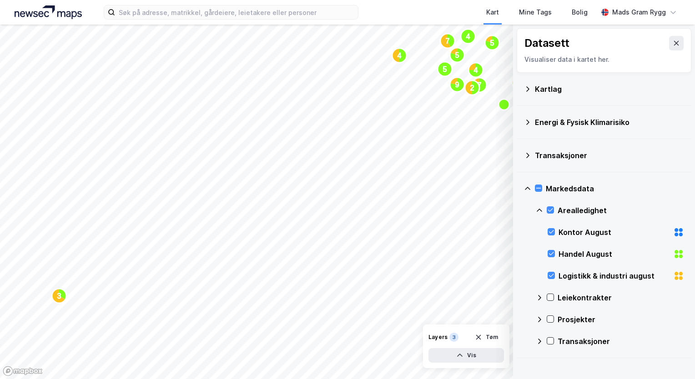
click at [554, 210] on div "Arealledighet" at bounding box center [610, 211] width 148 height 22
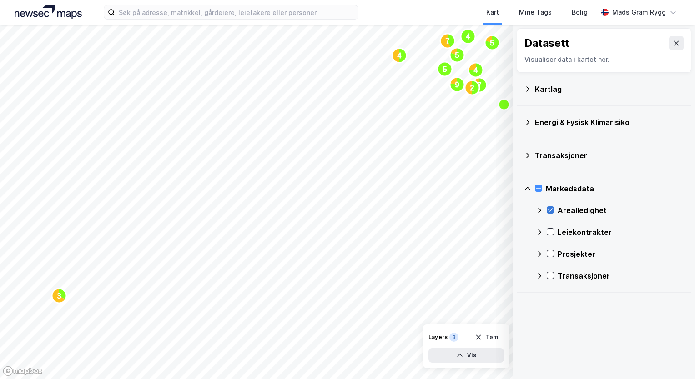
click at [550, 207] on icon at bounding box center [550, 210] width 6 height 6
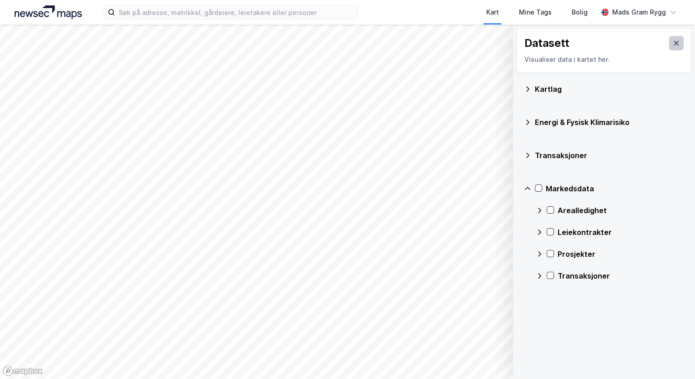
click at [641, 42] on icon at bounding box center [676, 43] width 5 height 5
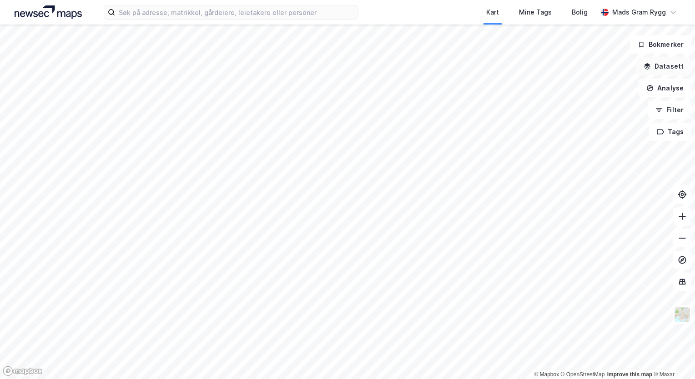
click at [641, 70] on button "Datasett" at bounding box center [663, 66] width 55 height 18
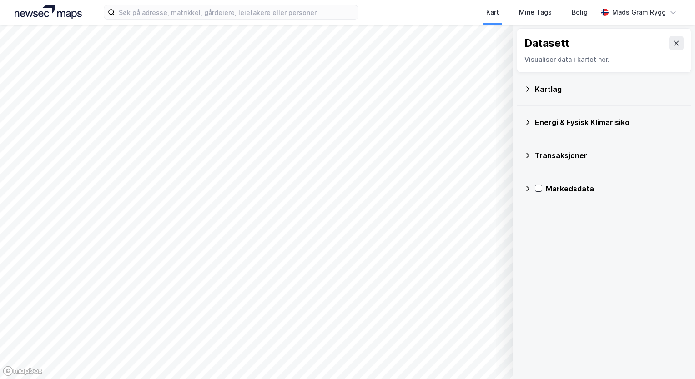
click at [526, 88] on icon at bounding box center [527, 89] width 7 height 7
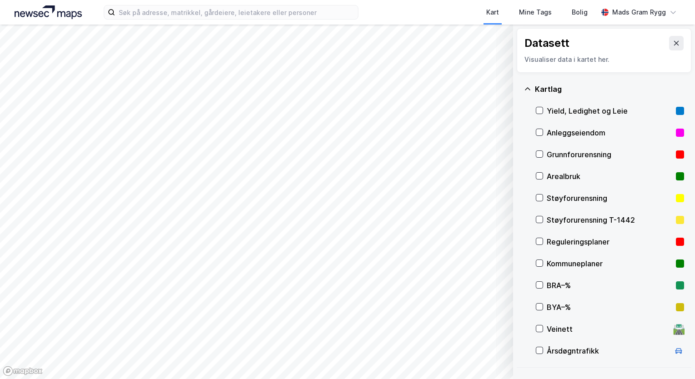
click at [526, 88] on icon at bounding box center [527, 89] width 7 height 7
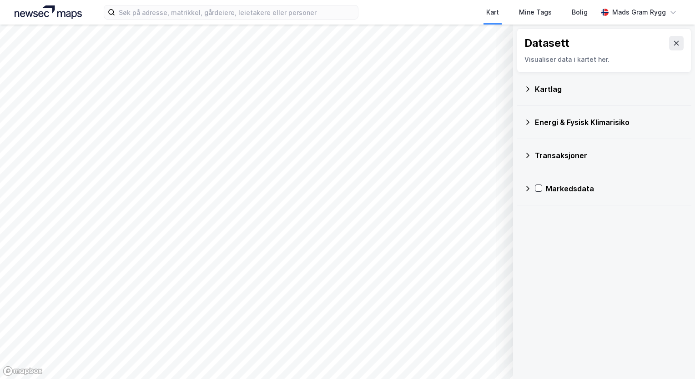
click at [526, 88] on icon at bounding box center [527, 89] width 7 height 7
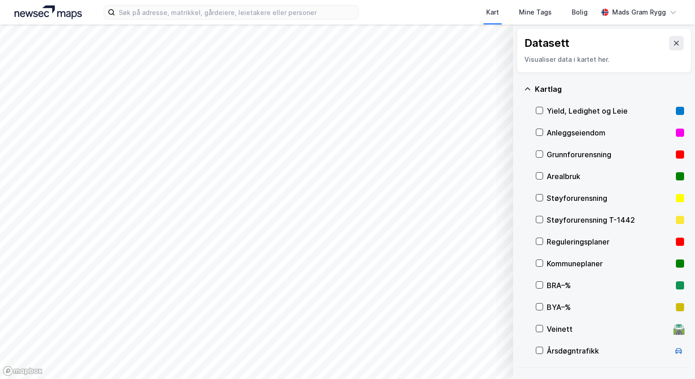
click at [543, 267] on div "Kommuneplaner" at bounding box center [610, 264] width 148 height 22
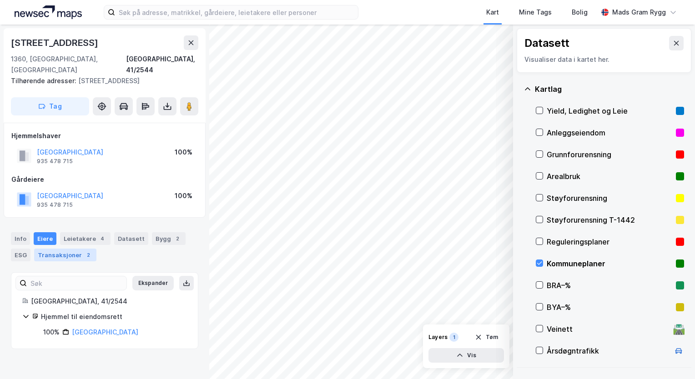
click at [68, 249] on div "Transaksjoner 2" at bounding box center [65, 255] width 62 height 13
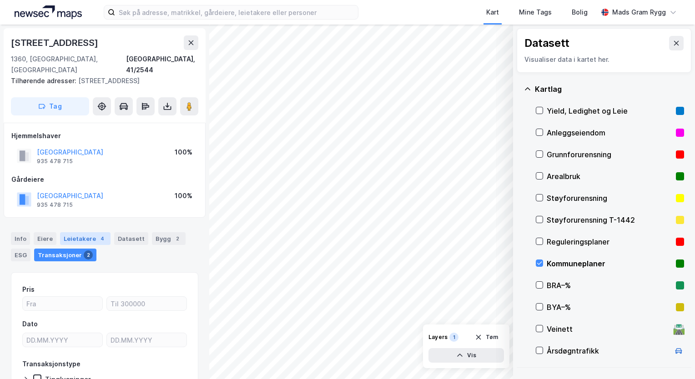
click at [64, 232] on div "Leietakere 4" at bounding box center [85, 238] width 50 height 13
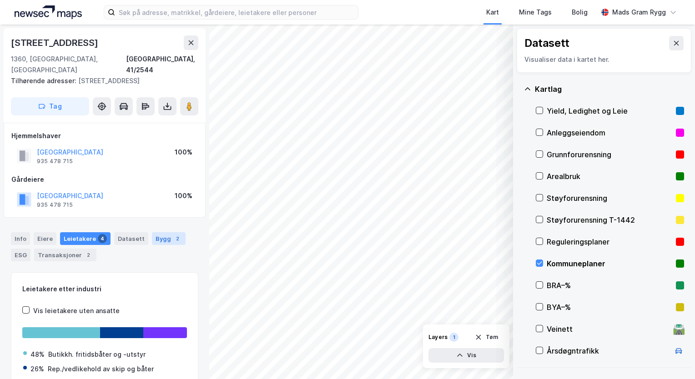
click at [161, 232] on div "Bygg 2" at bounding box center [169, 238] width 34 height 13
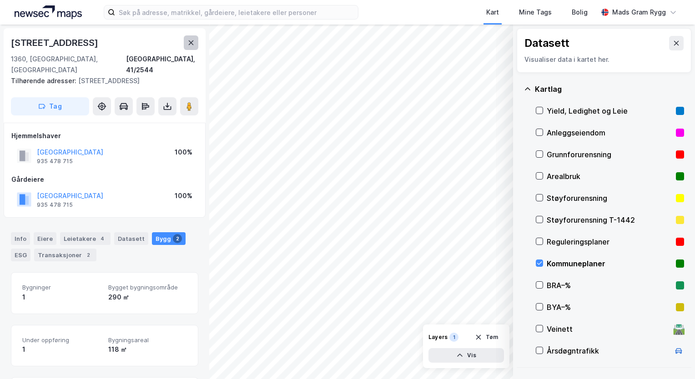
click at [189, 41] on icon at bounding box center [191, 42] width 5 height 5
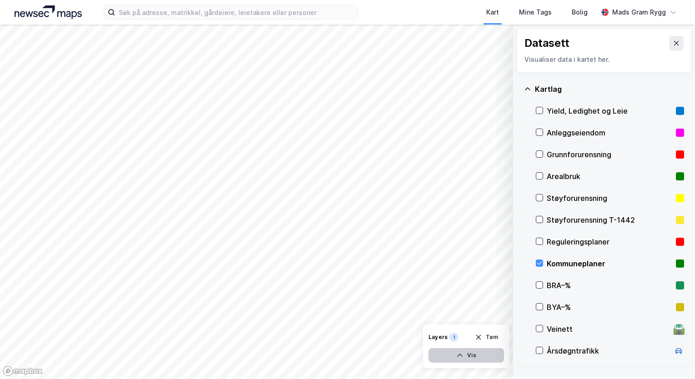
click at [461, 352] on icon "button" at bounding box center [459, 355] width 7 height 7
click at [461, 352] on button "Lukk" at bounding box center [441, 355] width 126 height 15
click at [537, 265] on icon at bounding box center [539, 263] width 6 height 6
click at [537, 176] on icon at bounding box center [539, 176] width 6 height 6
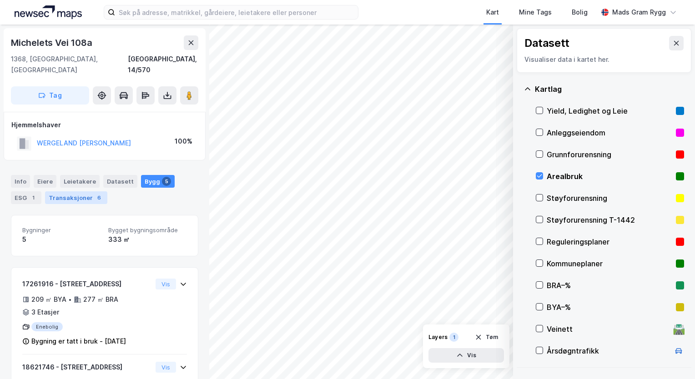
click at [71, 191] on div "Transaksjoner 6" at bounding box center [76, 197] width 62 height 13
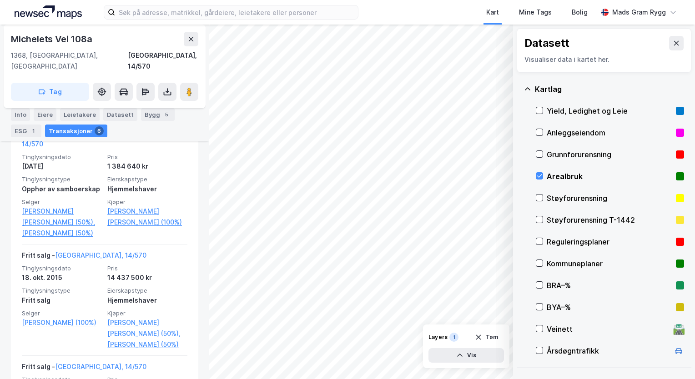
scroll to position [273, 0]
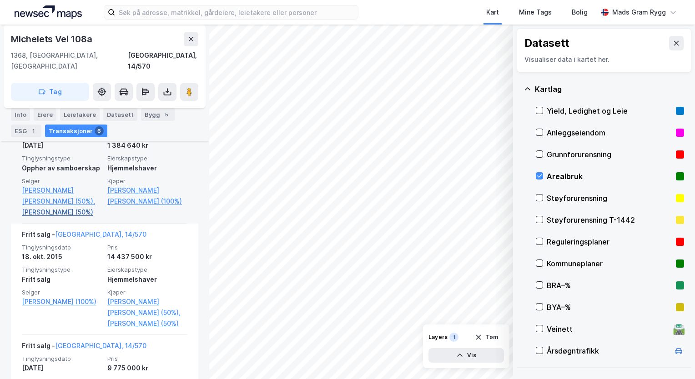
click at [55, 207] on link "[PERSON_NAME] (50%)" at bounding box center [62, 212] width 80 height 11
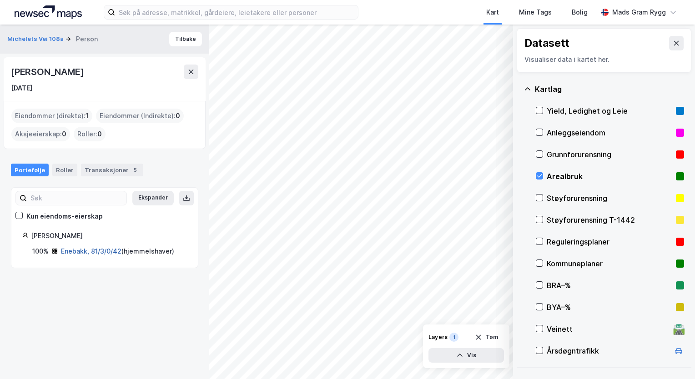
click at [94, 250] on link "Enebakk, 81/3/0/42" at bounding box center [91, 251] width 60 height 8
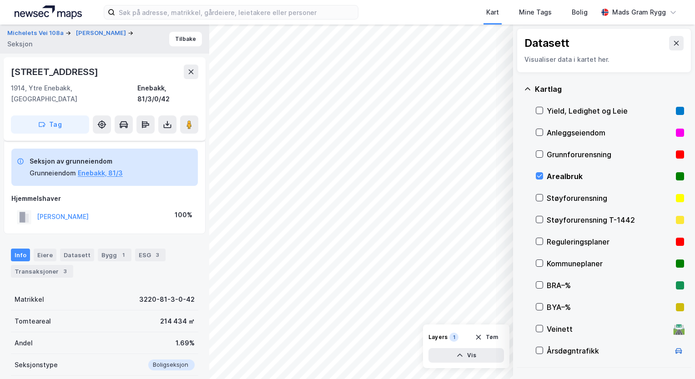
scroll to position [124, 0]
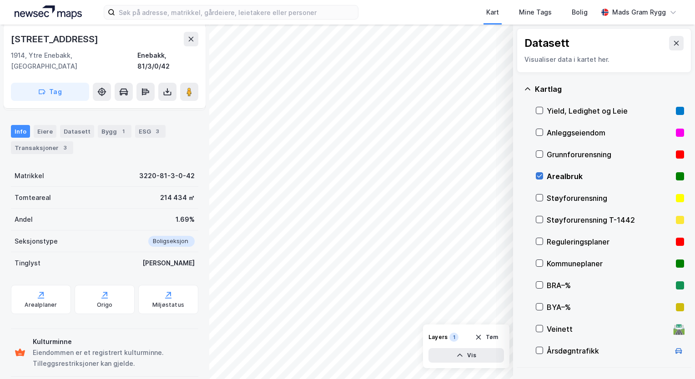
click at [539, 174] on icon at bounding box center [539, 176] width 6 height 6
drag, startPoint x: 11, startPoint y: 40, endPoint x: 91, endPoint y: 45, distance: 80.2
click at [91, 45] on div "[STREET_ADDRESS]" at bounding box center [104, 39] width 187 height 15
copy div "[STREET_ADDRESS]"
